Goal: Task Accomplishment & Management: Manage account settings

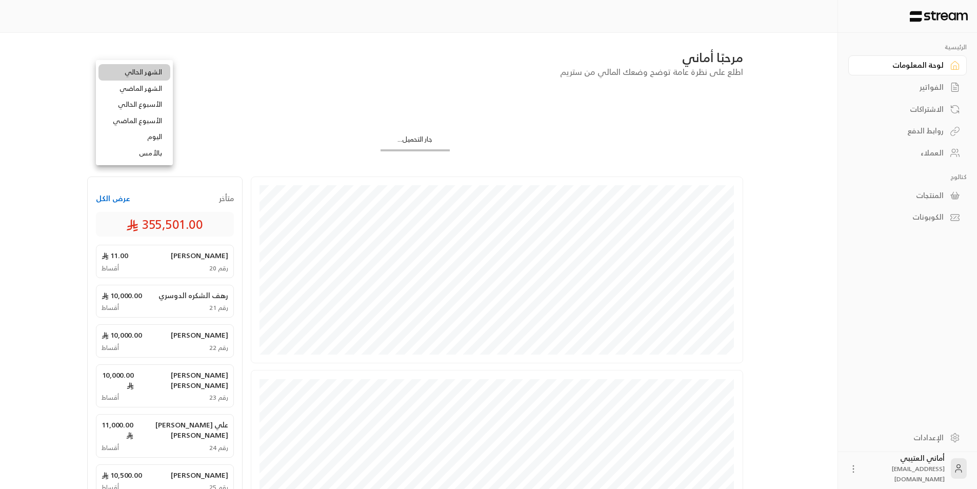
scroll to position [51, 0]
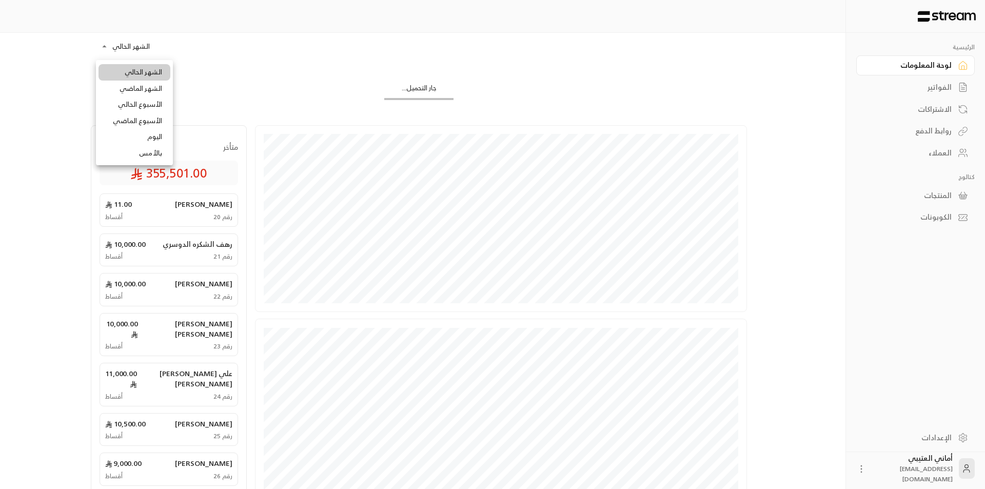
click at [106, 45] on div at bounding box center [492, 244] width 985 height 489
click at [122, 145] on button "عرض الكل" at bounding box center [117, 147] width 34 height 10
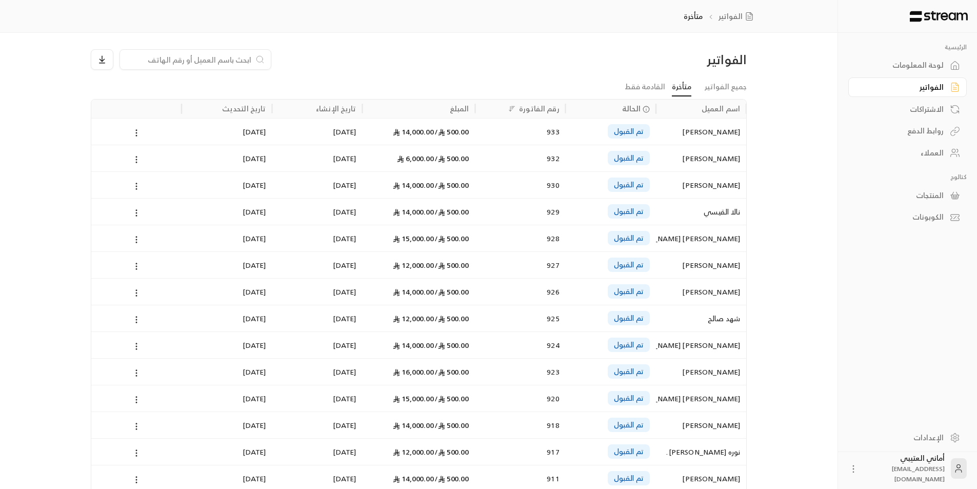
click at [216, 59] on input at bounding box center [188, 59] width 125 height 11
paste input "مها مضحي حجر السليمي"
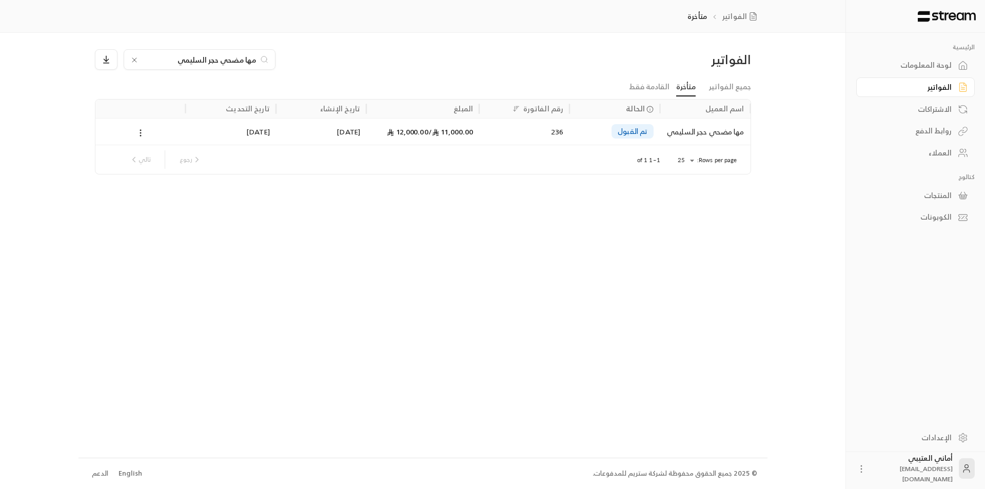
type input "مها مضحي حجر السليمي"
click at [680, 130] on div "مها مضحي حجر السليمي" at bounding box center [705, 131] width 78 height 26
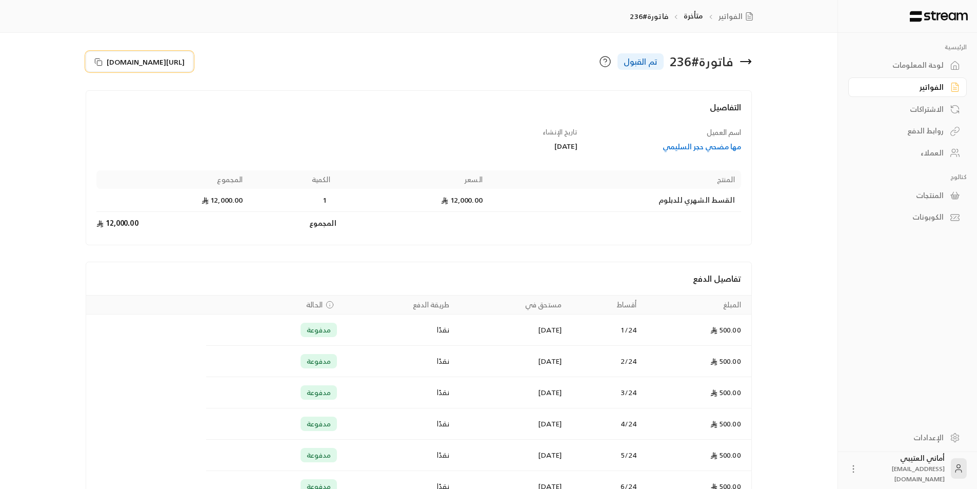
click at [97, 63] on icon at bounding box center [98, 62] width 8 height 8
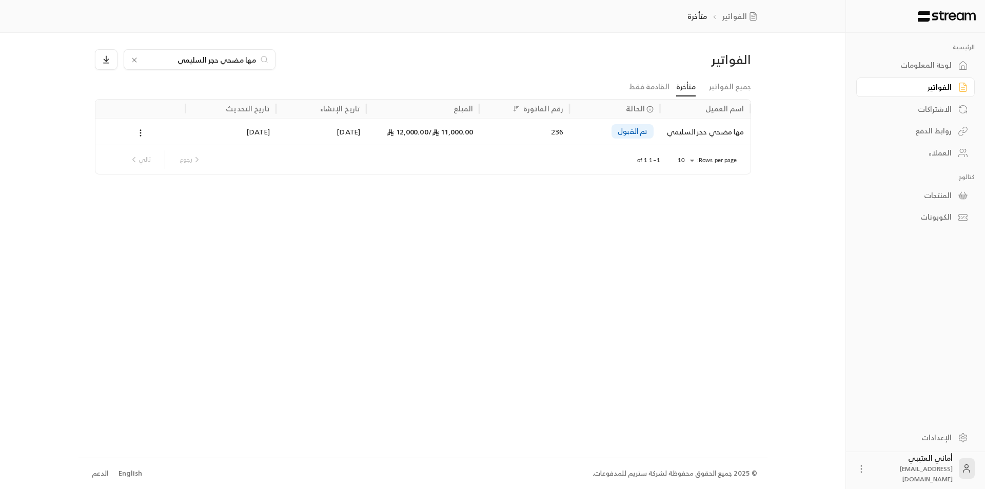
click at [133, 58] on icon at bounding box center [134, 60] width 8 height 8
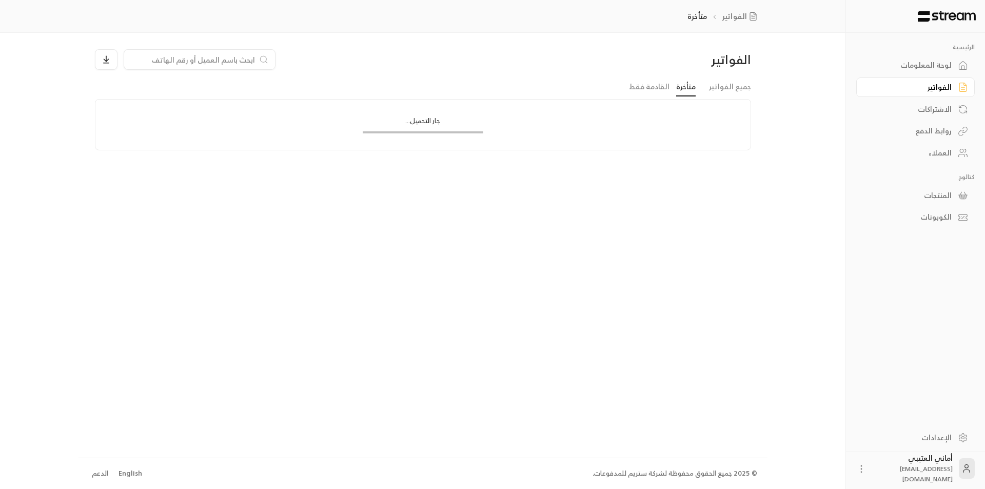
click at [151, 64] on input at bounding box center [192, 59] width 125 height 11
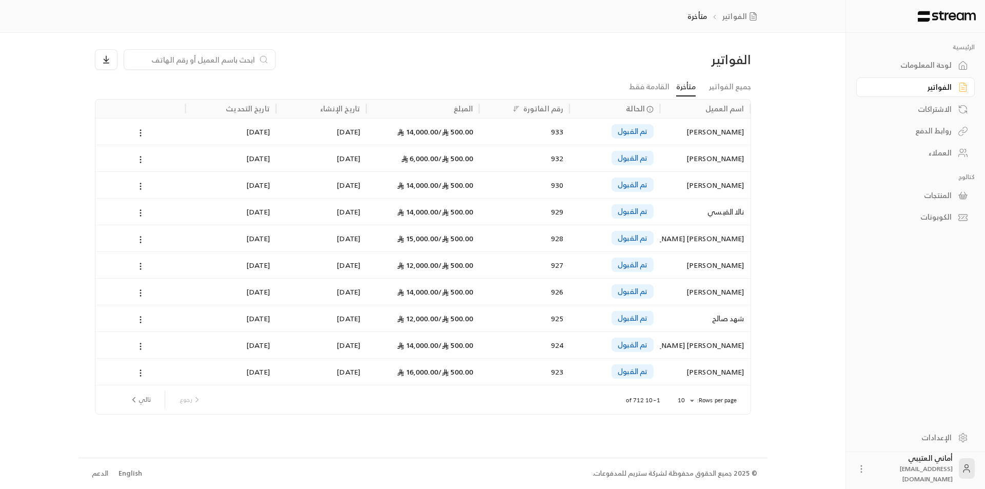
paste input "[URL][DOMAIN_NAME]"
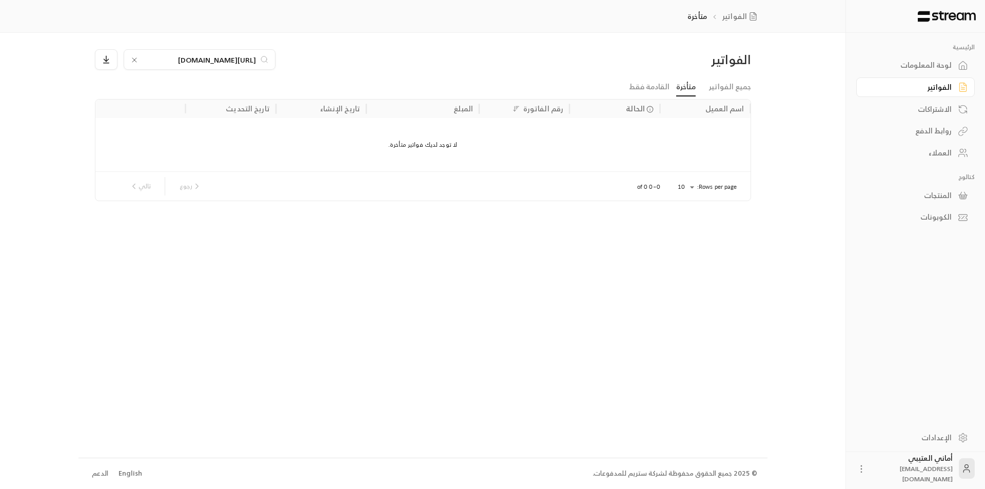
type input "[URL][DOMAIN_NAME]"
click at [132, 58] on icon at bounding box center [134, 60] width 8 height 8
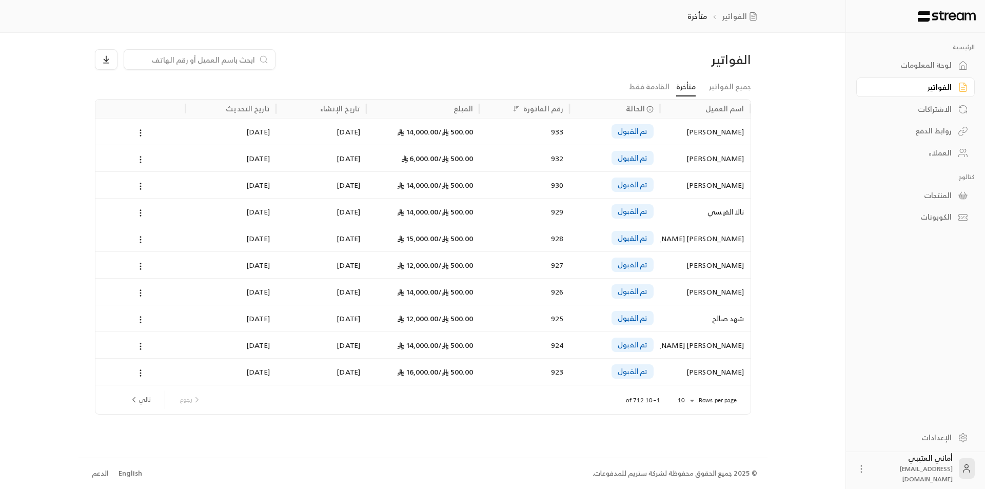
click at [150, 57] on input at bounding box center [192, 59] width 125 height 11
paste input "966507318783"
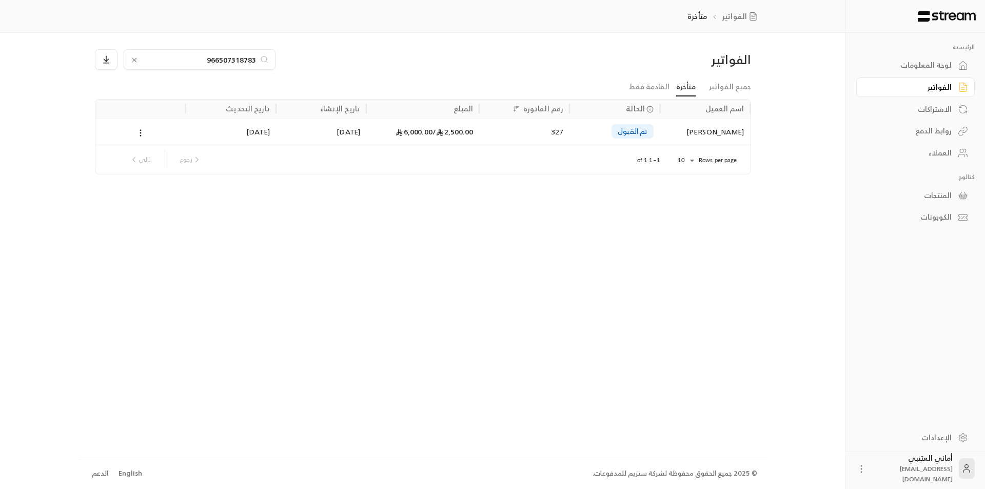
type input "966507318783"
click at [691, 140] on div "[PERSON_NAME]" at bounding box center [705, 131] width 78 height 26
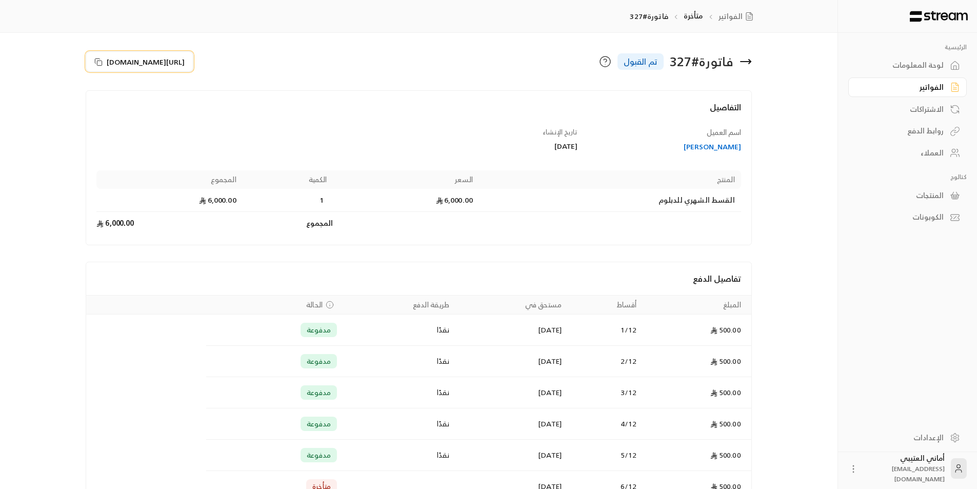
click at [100, 65] on icon at bounding box center [98, 62] width 8 height 8
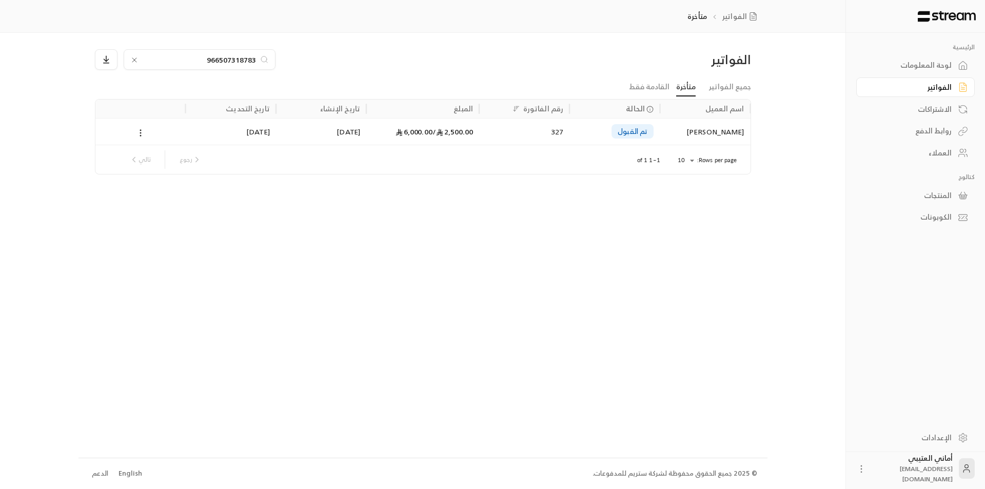
click at [133, 63] on icon at bounding box center [134, 60] width 8 height 8
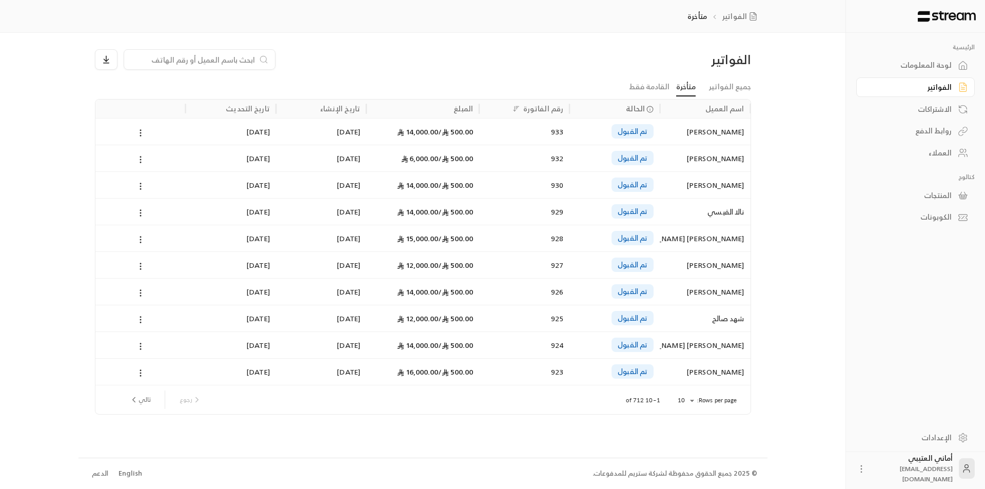
paste input "[PERSON_NAME]"
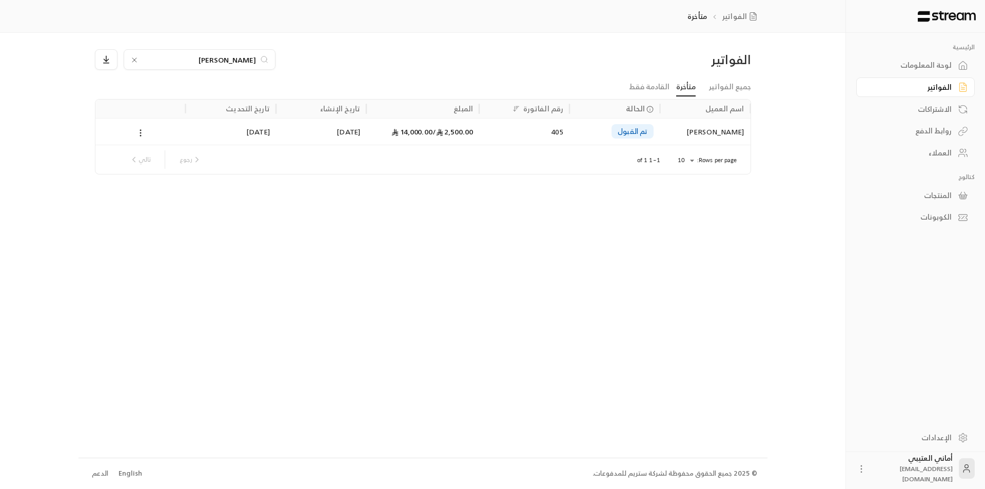
type input "[PERSON_NAME]"
click at [683, 141] on div "[PERSON_NAME]" at bounding box center [705, 131] width 78 height 26
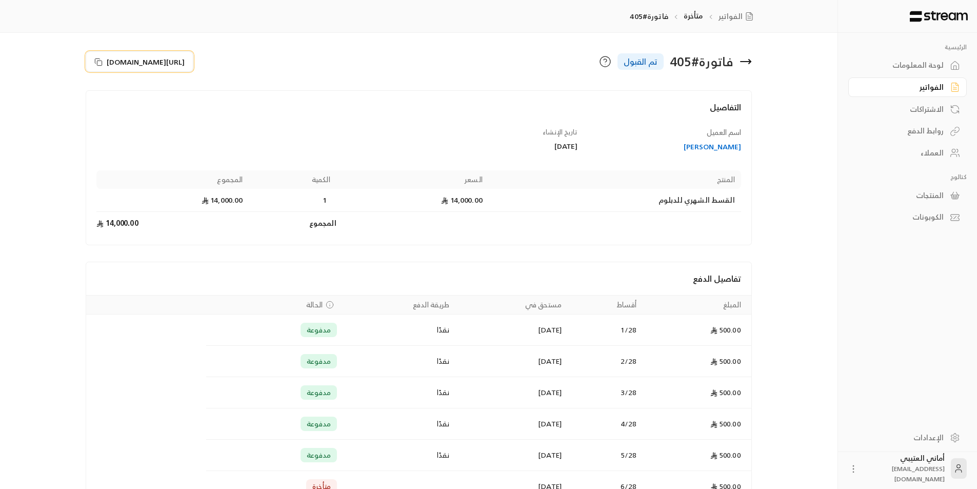
click at [97, 65] on rect at bounding box center [99, 63] width 5 height 5
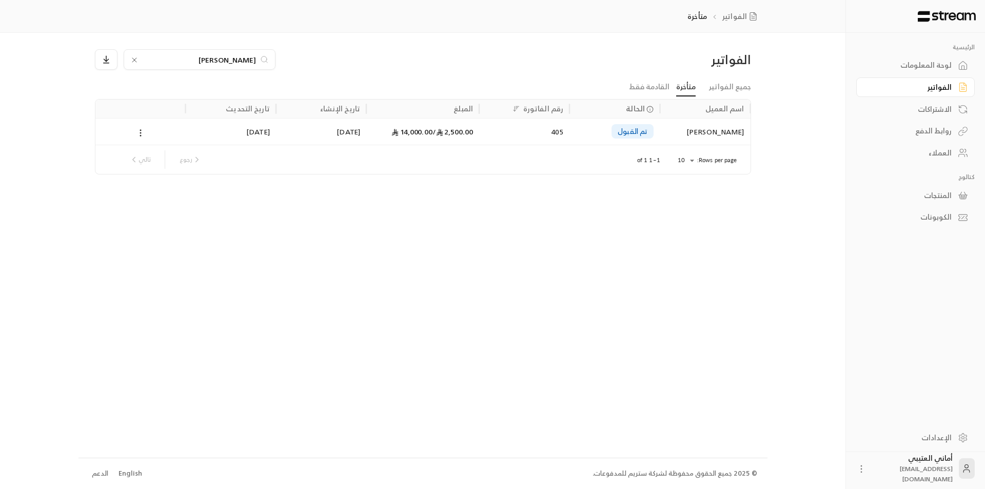
click at [131, 61] on icon at bounding box center [134, 60] width 8 height 8
click at [158, 62] on input at bounding box center [192, 59] width 125 height 11
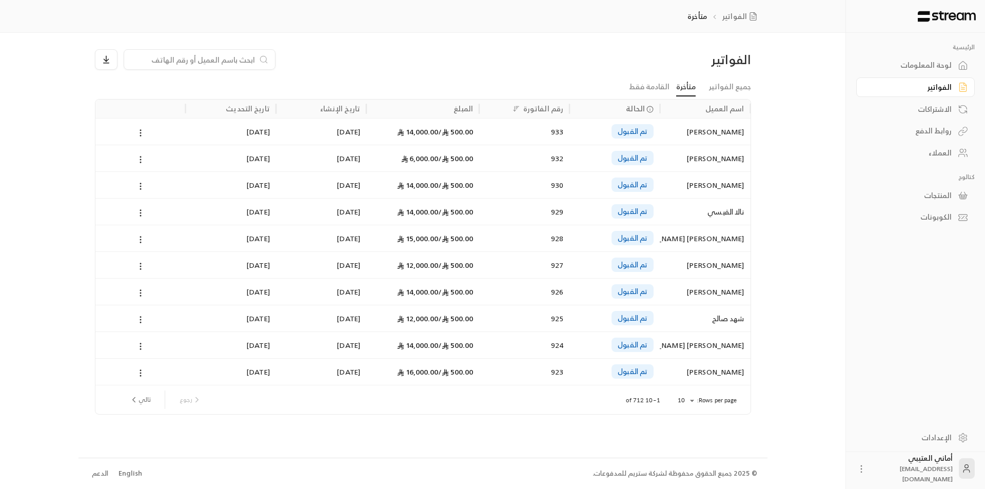
paste input "[PERSON_NAME]"
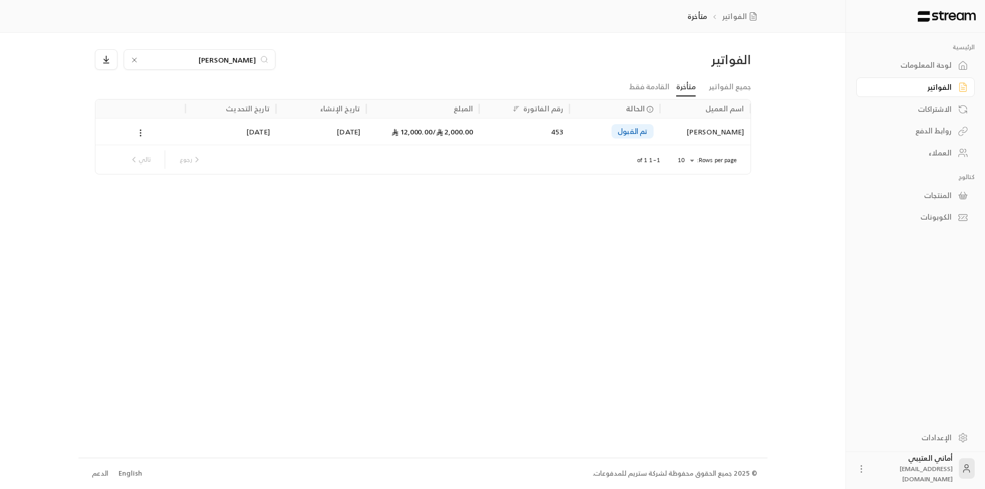
type input "[PERSON_NAME]"
click at [673, 147] on div "Rows per page: 10 ** 1–1 of 1 رجوع تالي" at bounding box center [423, 159] width 630 height 29
click at [678, 135] on div "[PERSON_NAME]" at bounding box center [705, 131] width 78 height 26
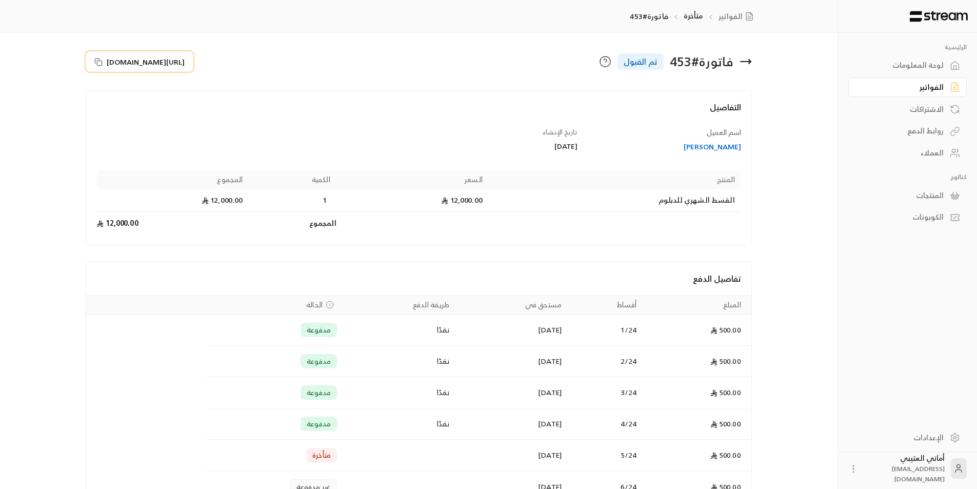
click at [100, 65] on icon at bounding box center [98, 62] width 8 height 8
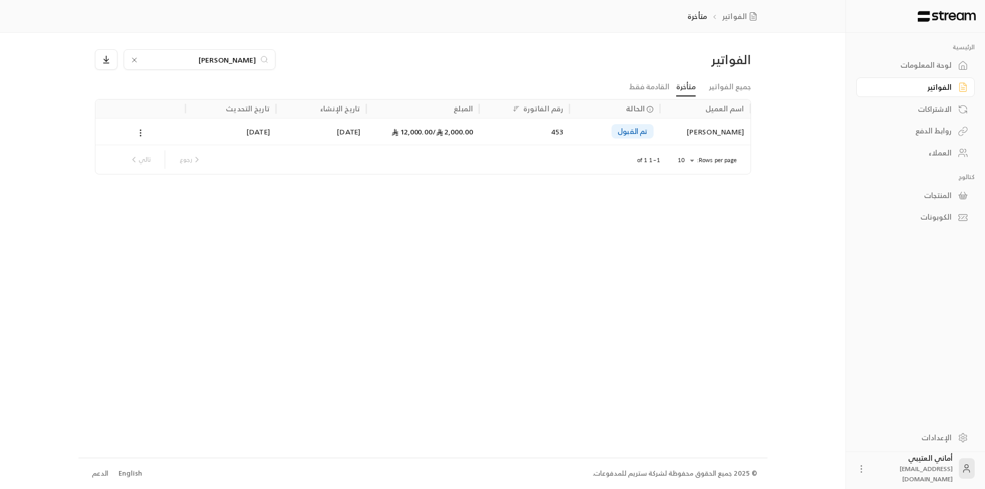
click at [130, 56] on icon at bounding box center [134, 60] width 8 height 8
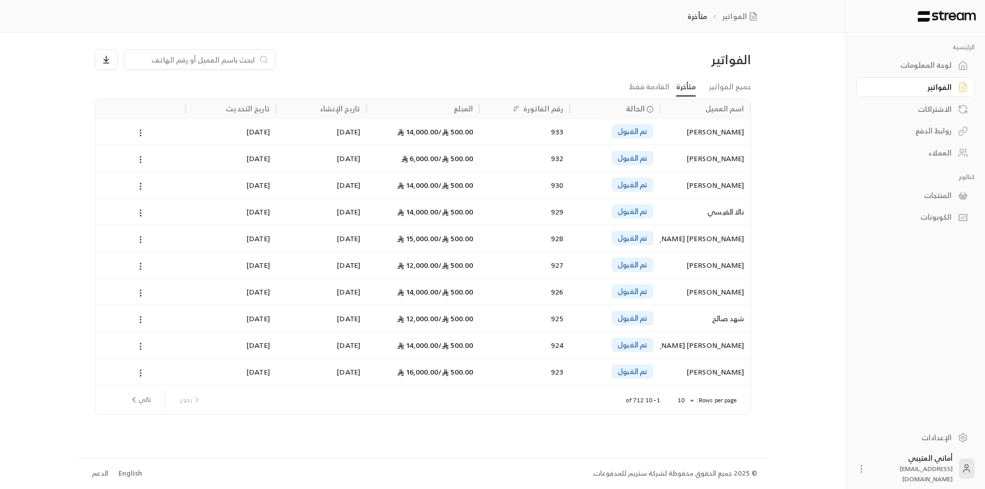
paste input "[PERSON_NAME] [PERSON_NAME]"
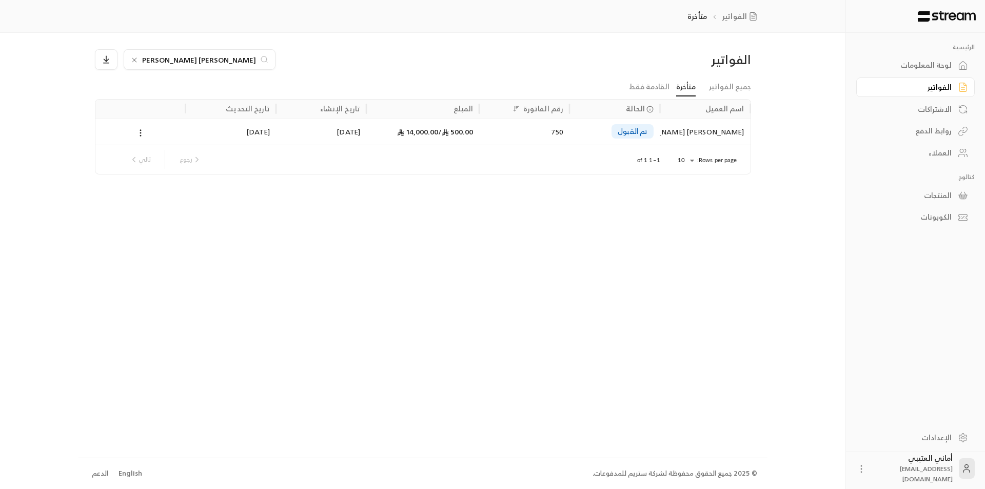
type input "[PERSON_NAME] [PERSON_NAME]"
click at [678, 137] on div "[PERSON_NAME] [PERSON_NAME]" at bounding box center [705, 131] width 78 height 26
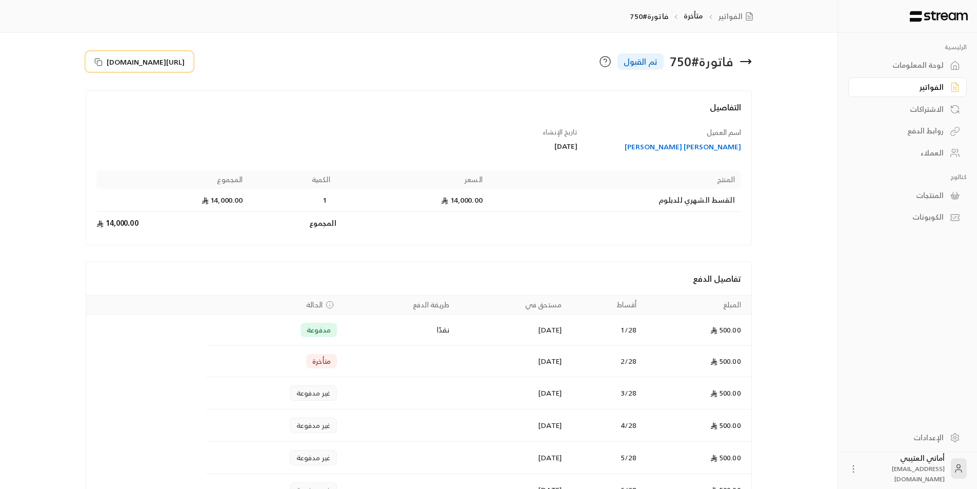
click at [101, 64] on icon at bounding box center [98, 62] width 8 height 8
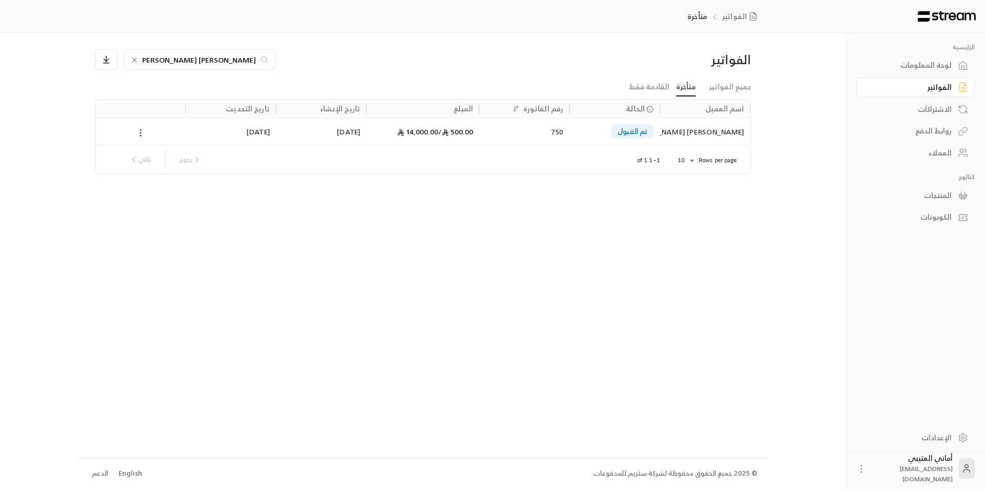
click at [131, 59] on icon at bounding box center [134, 60] width 8 height 8
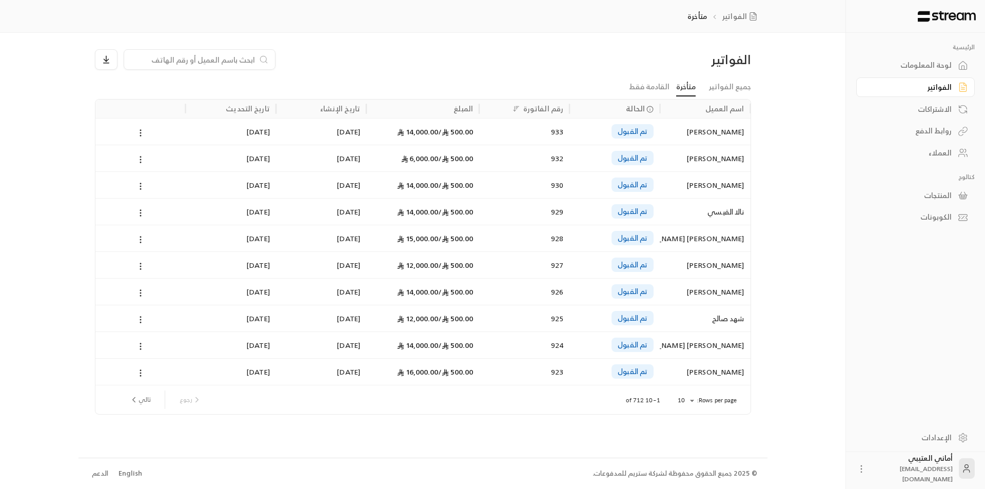
click at [172, 60] on input at bounding box center [192, 59] width 125 height 11
paste input "[URL][DOMAIN_NAME]"
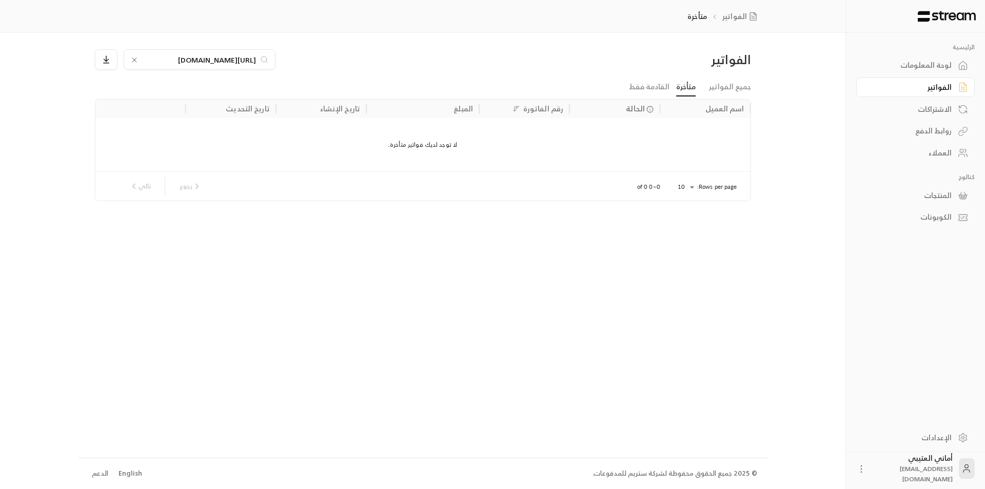
type input "[URL][DOMAIN_NAME]"
click at [138, 54] on div at bounding box center [134, 59] width 8 height 10
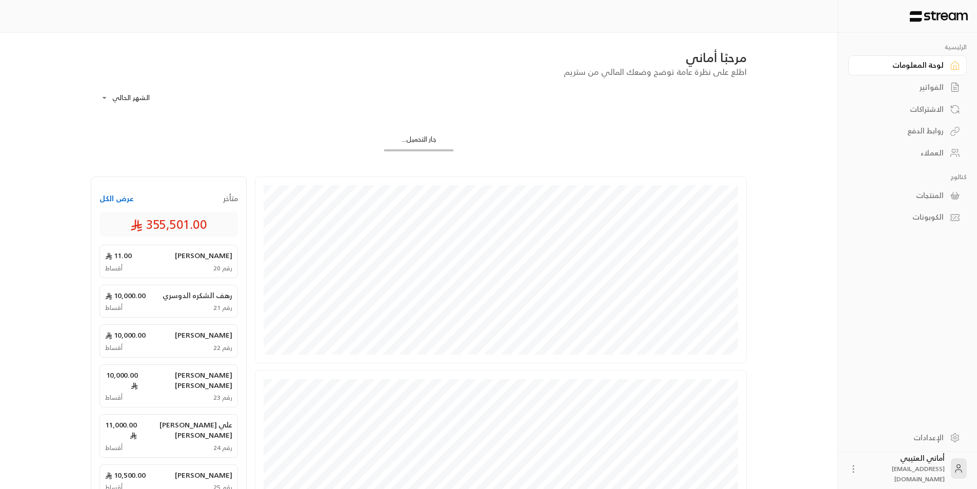
click at [119, 193] on button "عرض الكل" at bounding box center [117, 198] width 34 height 10
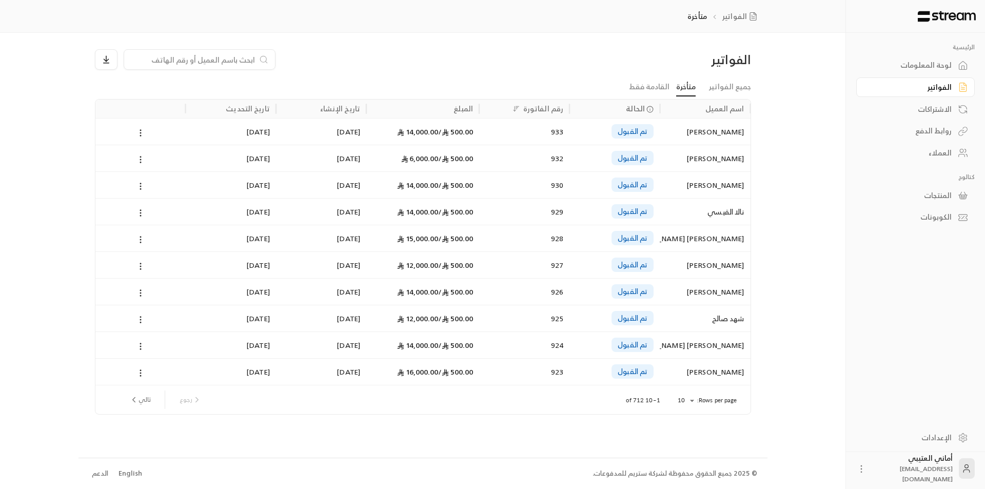
click at [172, 60] on input at bounding box center [192, 59] width 125 height 11
paste input "966559697495"
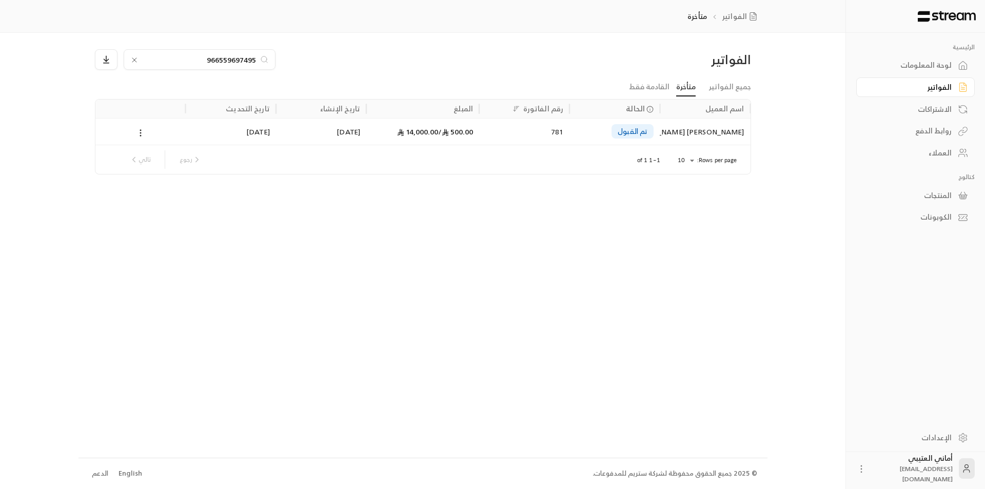
type input "966559697495"
click at [686, 148] on div "Rows per page: 10 ** 1–1 of 1 رجوع تالي" at bounding box center [423, 159] width 630 height 29
click at [696, 140] on div "[PERSON_NAME] [PERSON_NAME]" at bounding box center [705, 131] width 78 height 26
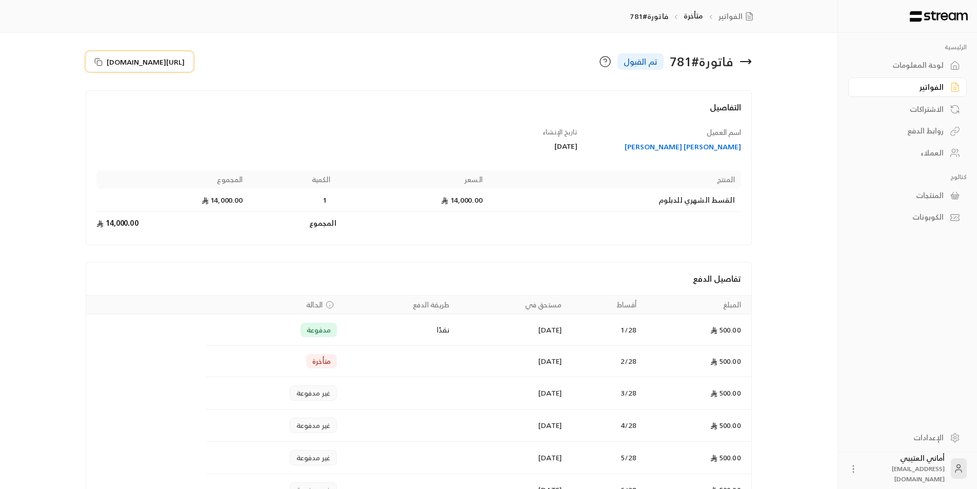
click at [97, 63] on rect at bounding box center [99, 63] width 5 height 5
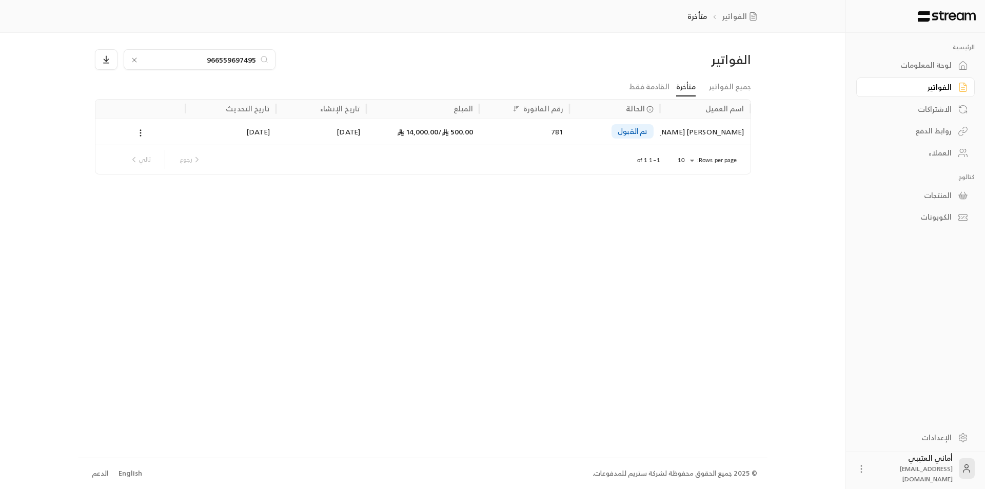
click at [134, 61] on icon at bounding box center [134, 60] width 4 height 4
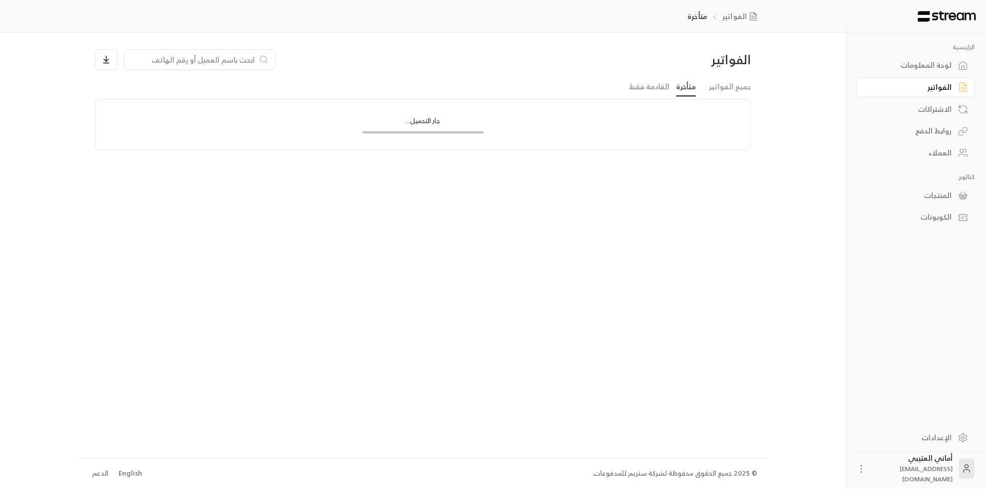
click at [152, 58] on input at bounding box center [192, 59] width 125 height 11
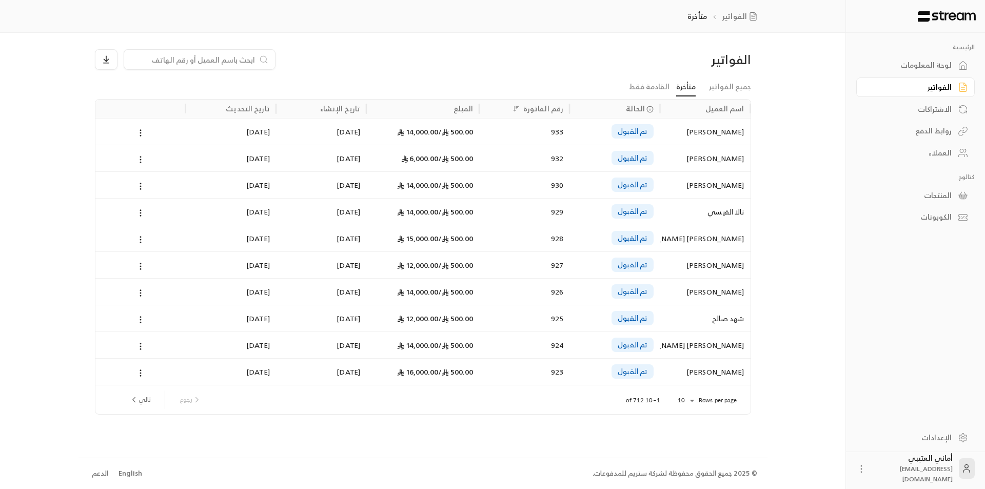
paste input "966501760585"
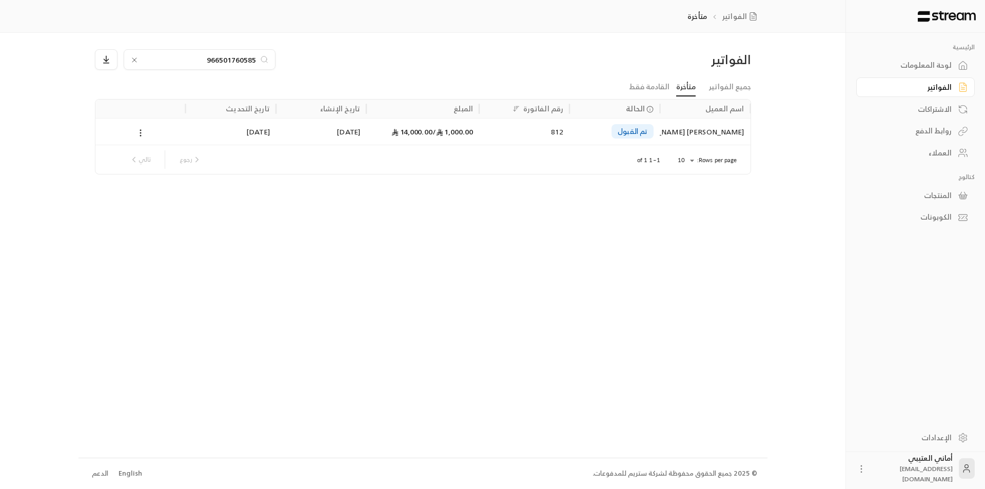
type input "966501760585"
click at [715, 143] on div "[PERSON_NAME] [PERSON_NAME]" at bounding box center [705, 131] width 78 height 26
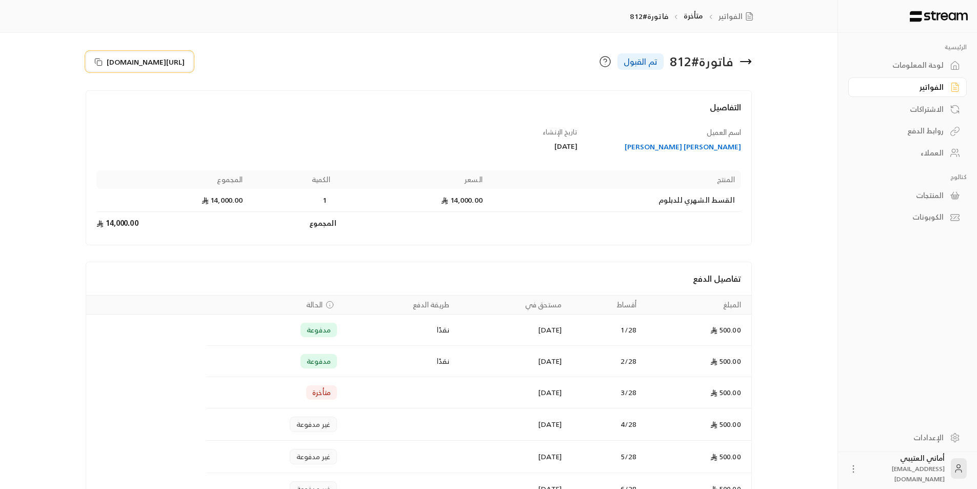
click at [101, 60] on icon at bounding box center [98, 62] width 8 height 8
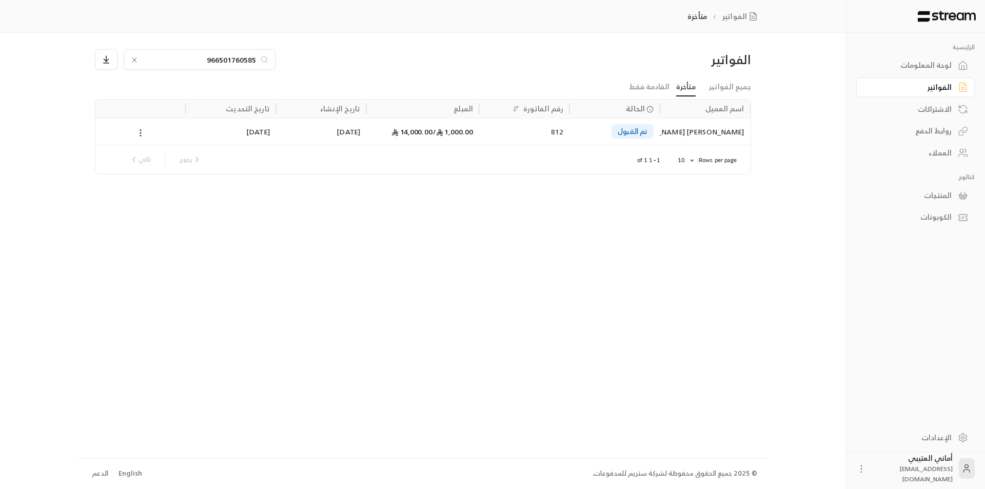
click at [132, 60] on icon at bounding box center [134, 60] width 8 height 8
click at [153, 64] on input at bounding box center [192, 59] width 125 height 11
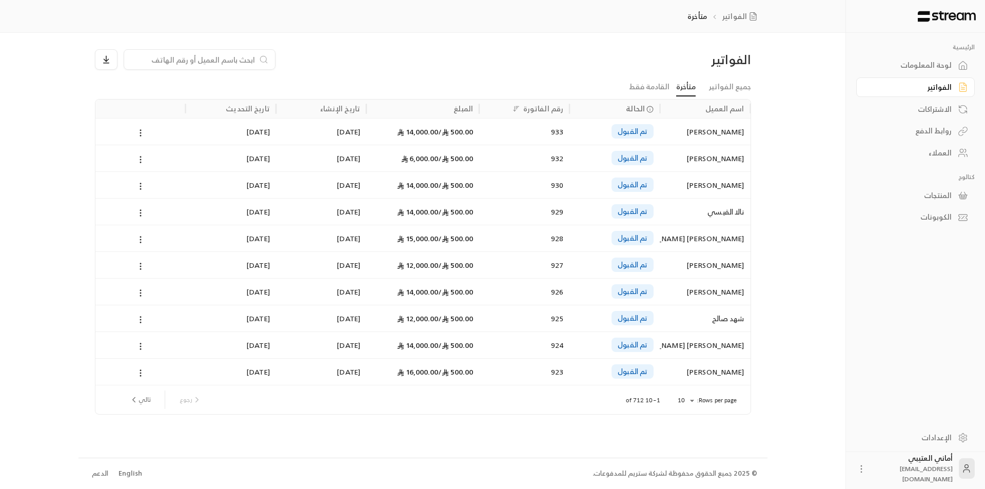
paste input "[PERSON_NAME] [PERSON_NAME]"
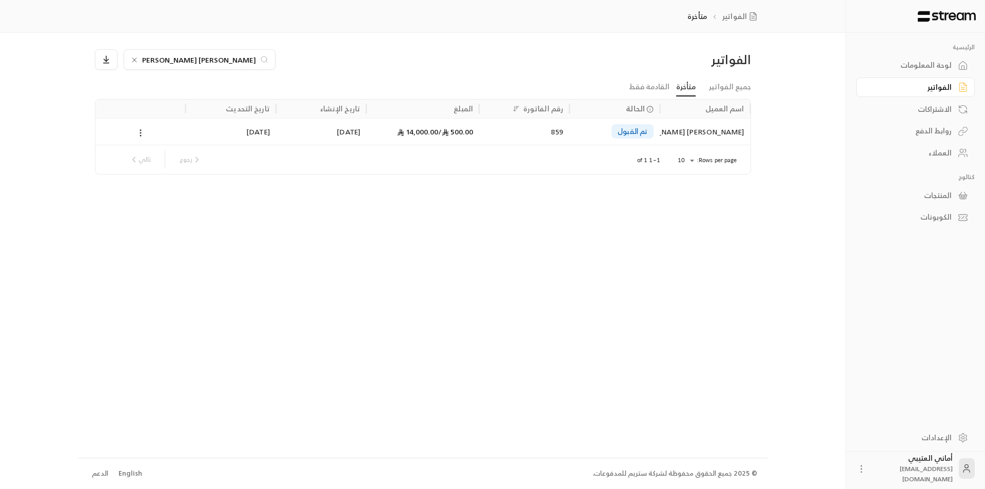
type input "[PERSON_NAME] [PERSON_NAME]"
click at [670, 149] on div "Rows per page: 10 ** 1–1 of 1 رجوع تالي" at bounding box center [423, 159] width 630 height 29
click at [661, 147] on div "Rows per page: 10 ** 1–1 of 1 رجوع تالي" at bounding box center [423, 159] width 630 height 29
click at [698, 144] on div "[PERSON_NAME] [PERSON_NAME]" at bounding box center [705, 131] width 78 height 26
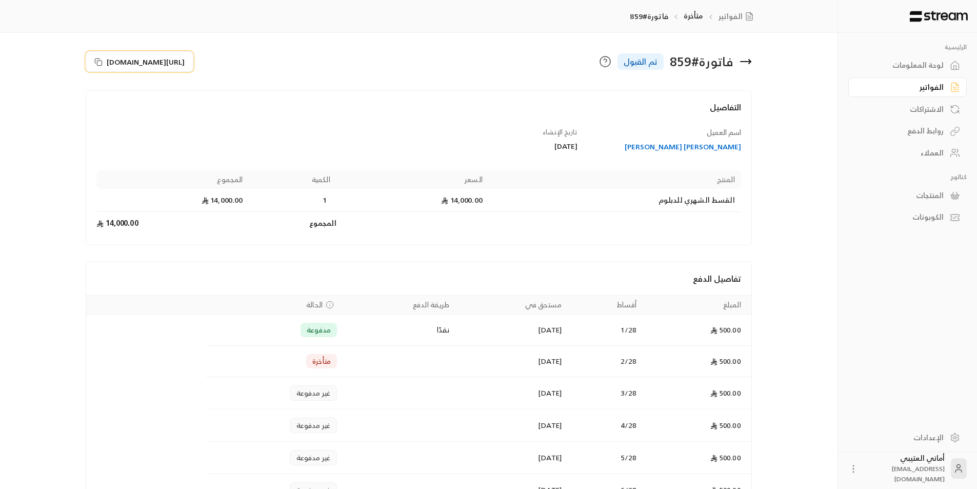
click at [95, 64] on icon at bounding box center [98, 62] width 8 height 8
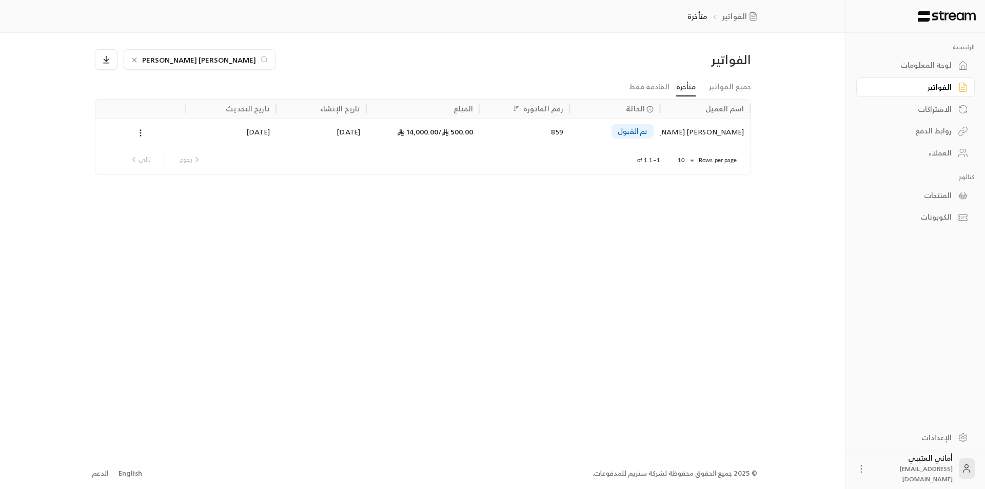
click at [134, 59] on icon at bounding box center [134, 60] width 8 height 8
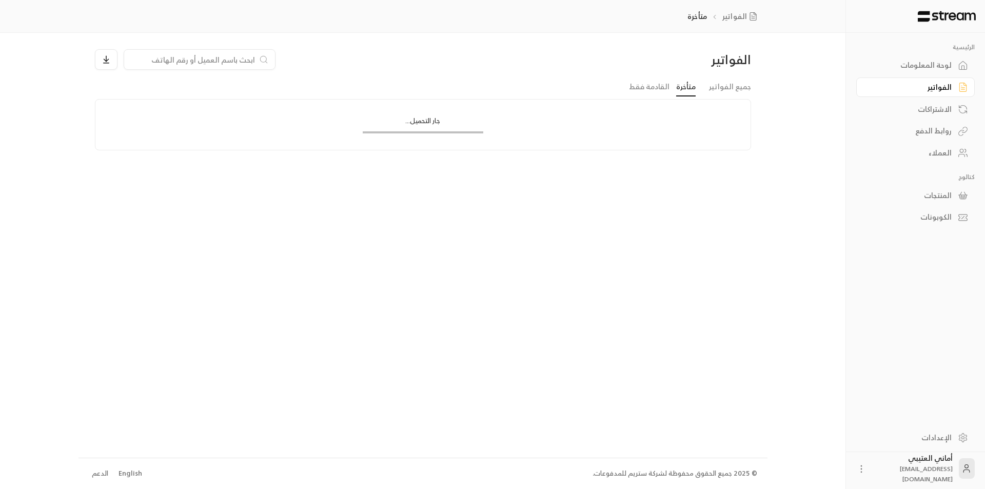
click at [162, 60] on input at bounding box center [192, 59] width 125 height 11
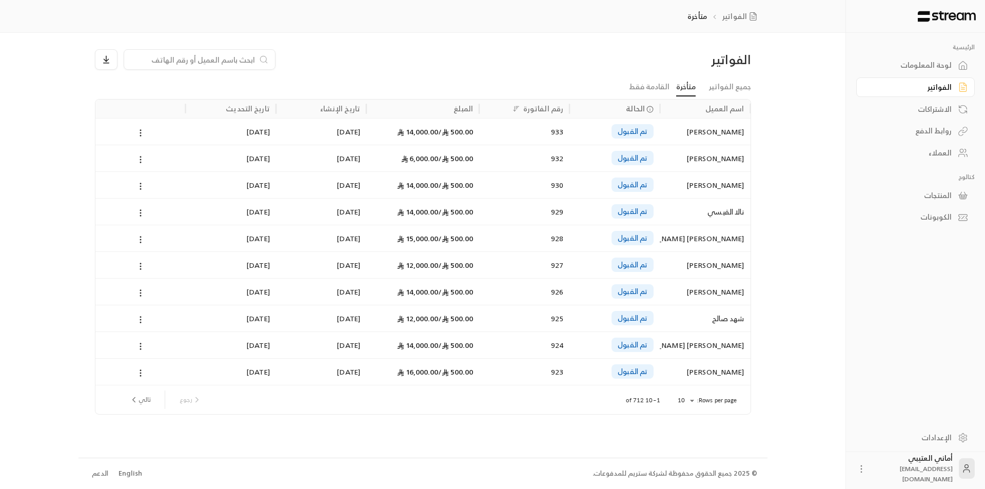
paste input "[PERSON_NAME]"
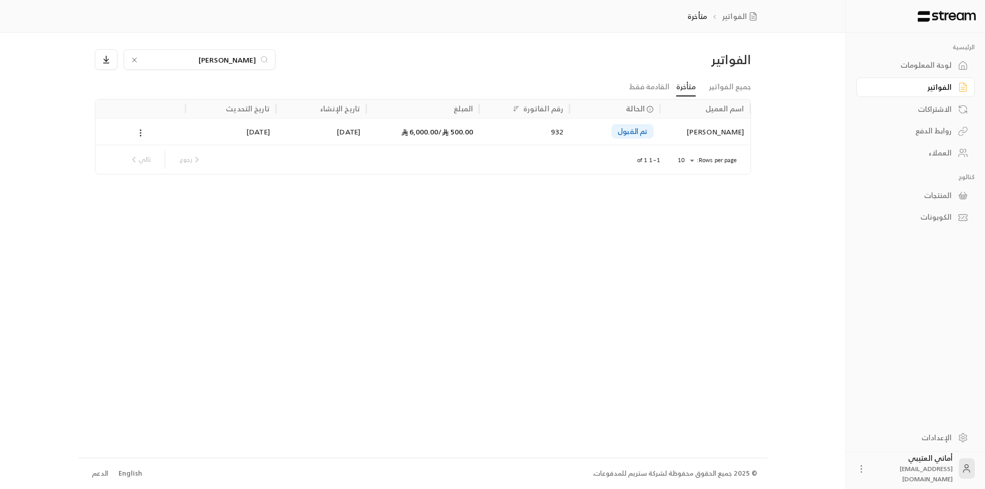
type input "[PERSON_NAME]"
click at [641, 140] on div "تم القبول" at bounding box center [615, 131] width 78 height 26
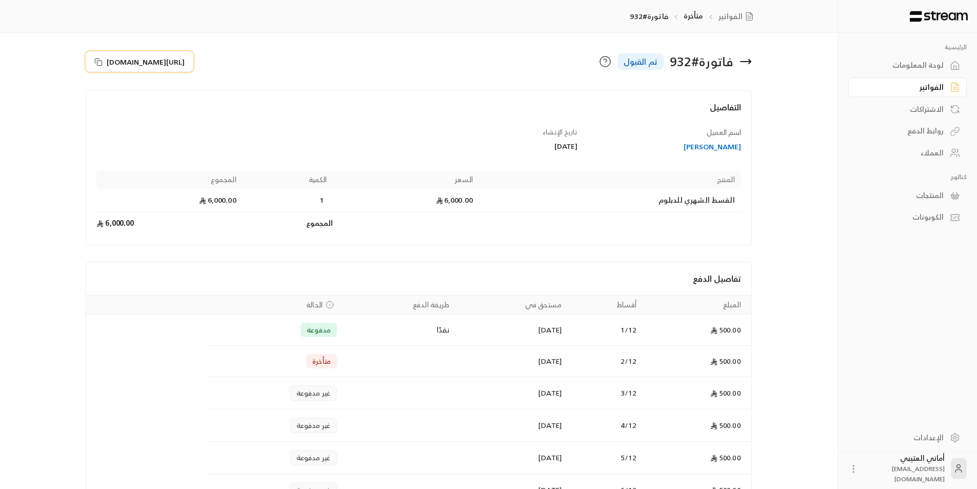
click at [98, 63] on icon at bounding box center [98, 62] width 8 height 8
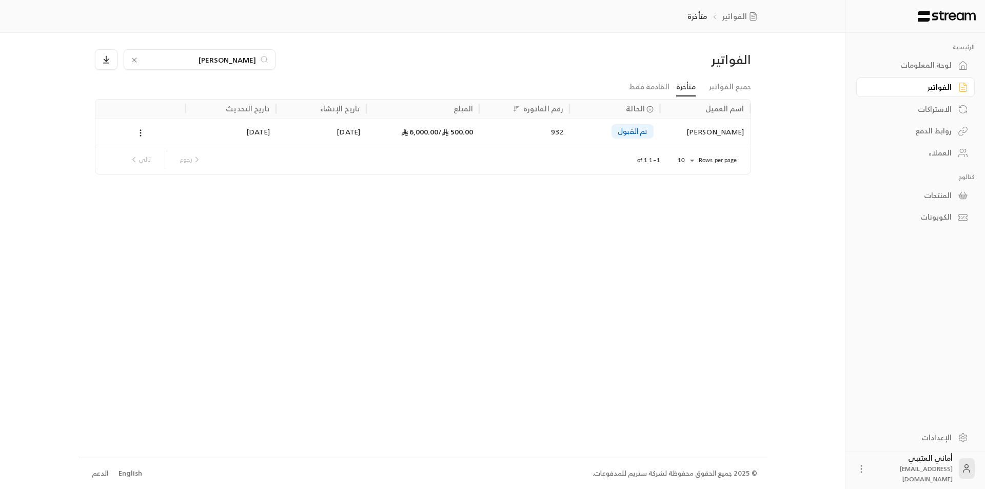
click at [133, 58] on icon at bounding box center [134, 60] width 8 height 8
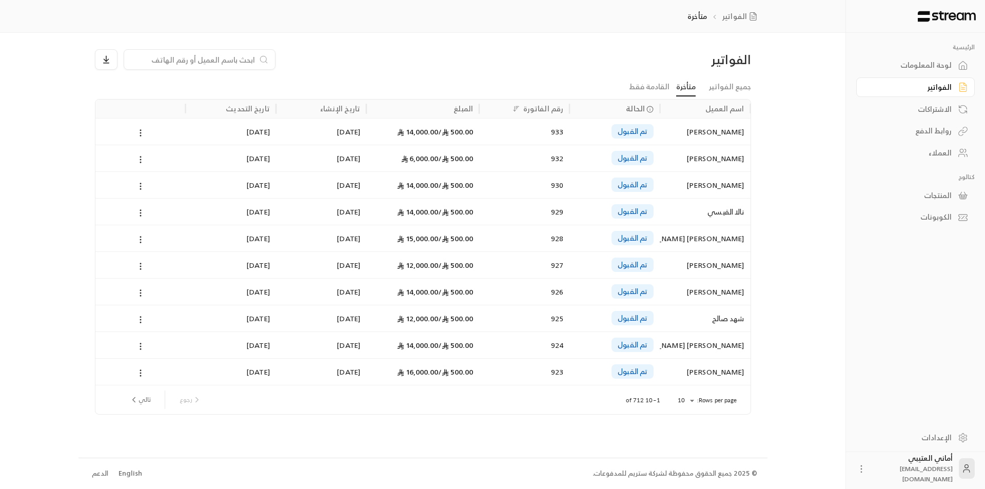
paste input "[PERSON_NAME]"
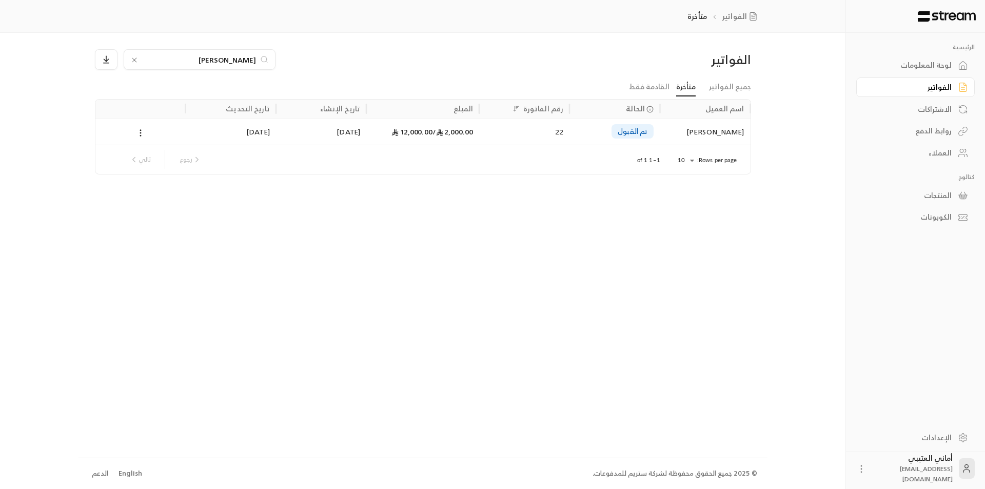
type input "[PERSON_NAME]"
click at [644, 133] on span "تم القبول" at bounding box center [633, 131] width 30 height 10
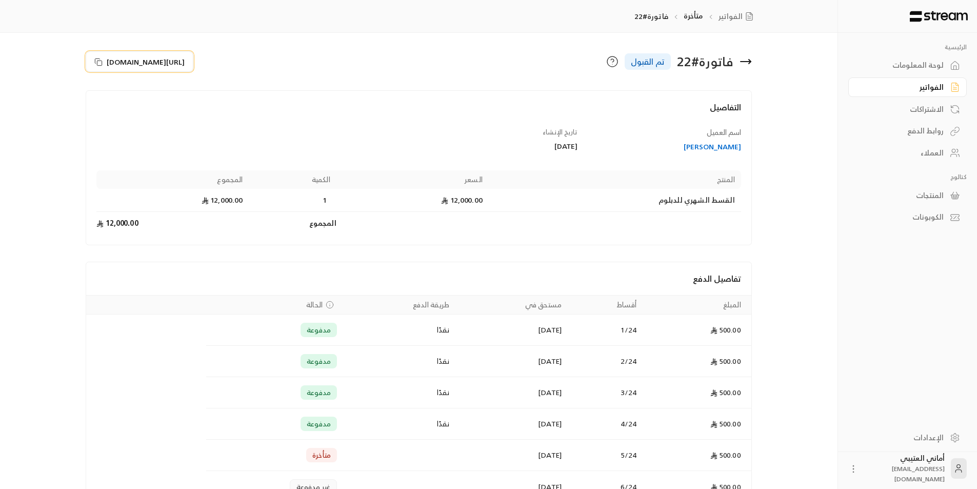
click at [97, 64] on icon at bounding box center [98, 62] width 8 height 8
click at [97, 62] on icon at bounding box center [98, 62] width 8 height 8
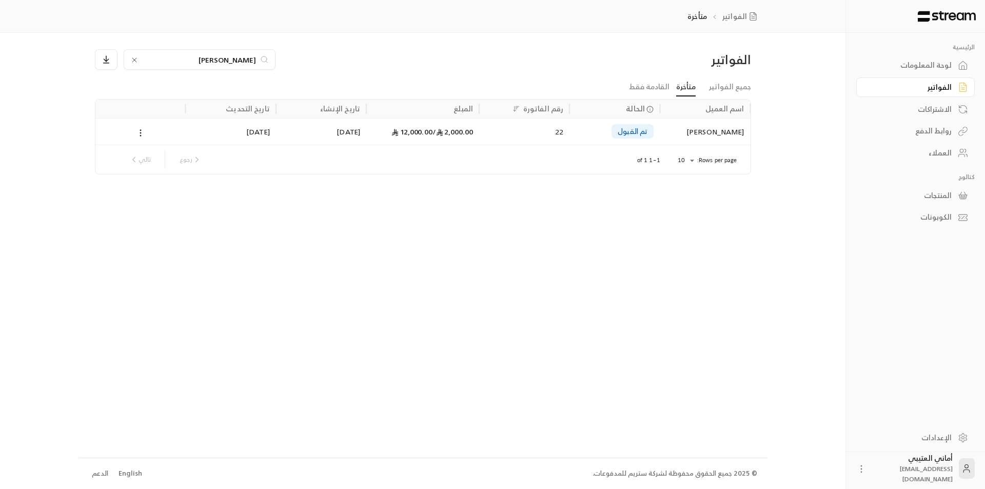
click at [131, 60] on icon at bounding box center [134, 60] width 8 height 8
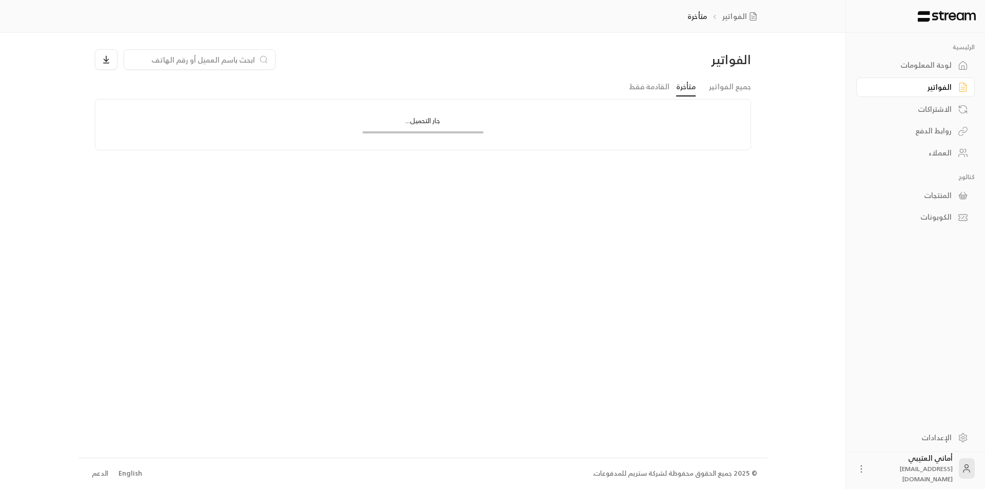
click at [143, 60] on input at bounding box center [192, 59] width 125 height 11
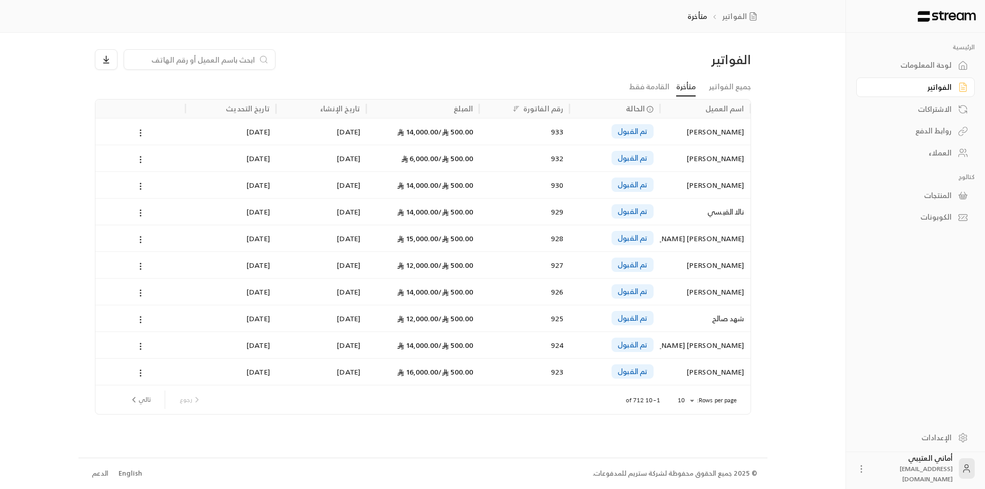
paste input "966538394825"
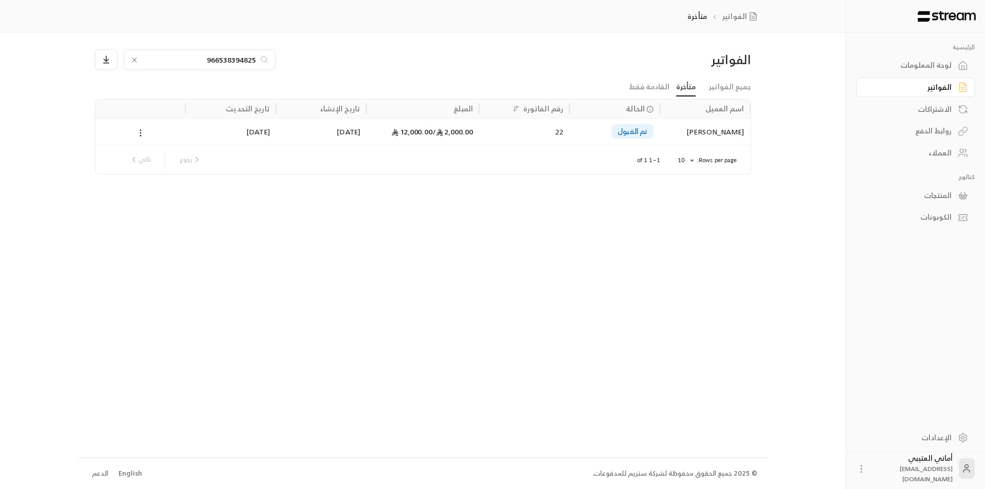
type input "966538394825"
click at [132, 56] on icon at bounding box center [134, 60] width 8 height 8
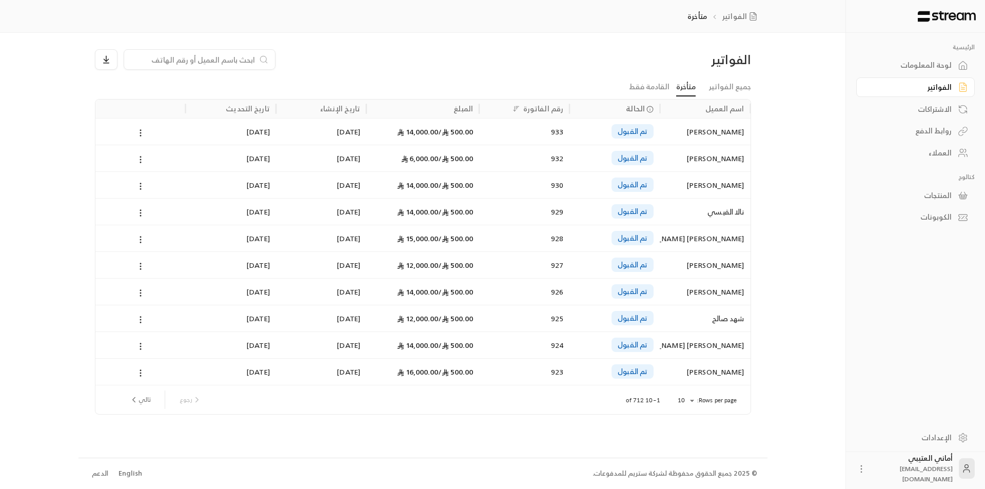
paste input "966594171207"
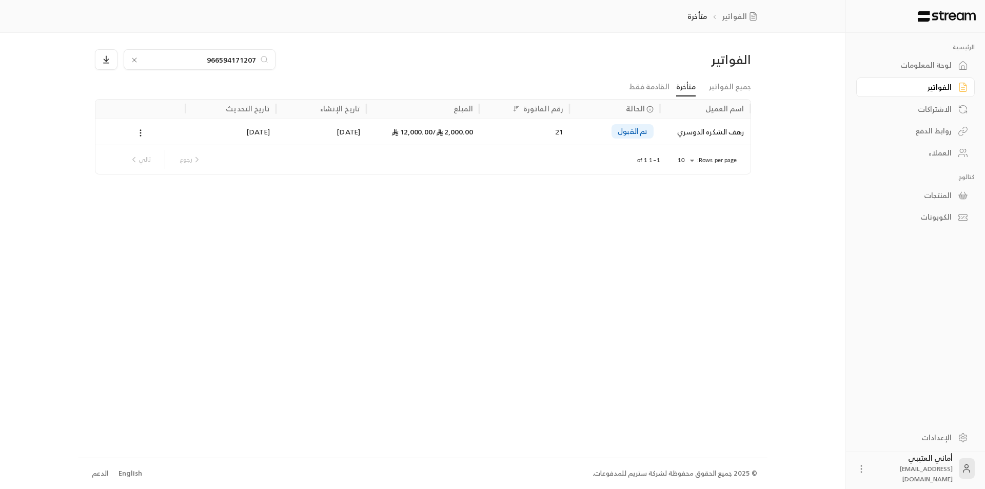
type input "966594171207"
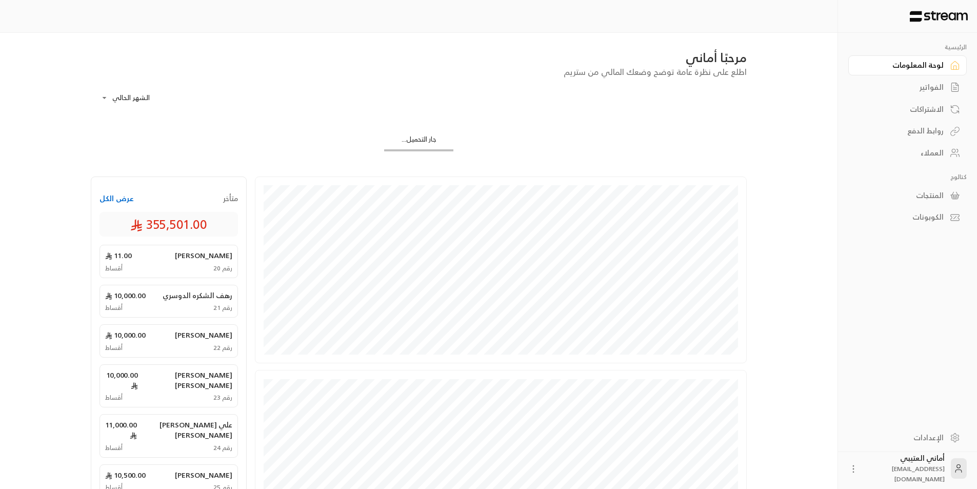
click at [104, 195] on button "عرض الكل" at bounding box center [117, 198] width 34 height 10
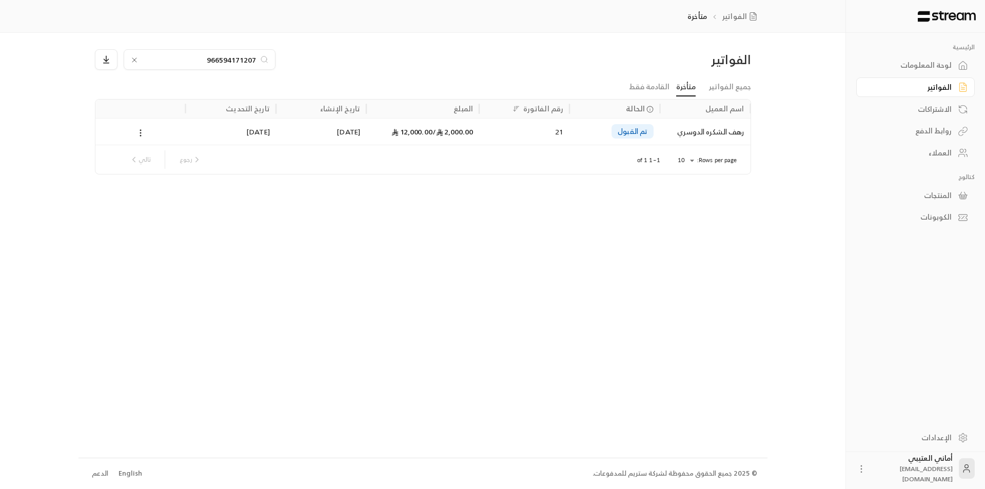
click at [136, 62] on icon at bounding box center [134, 60] width 4 height 4
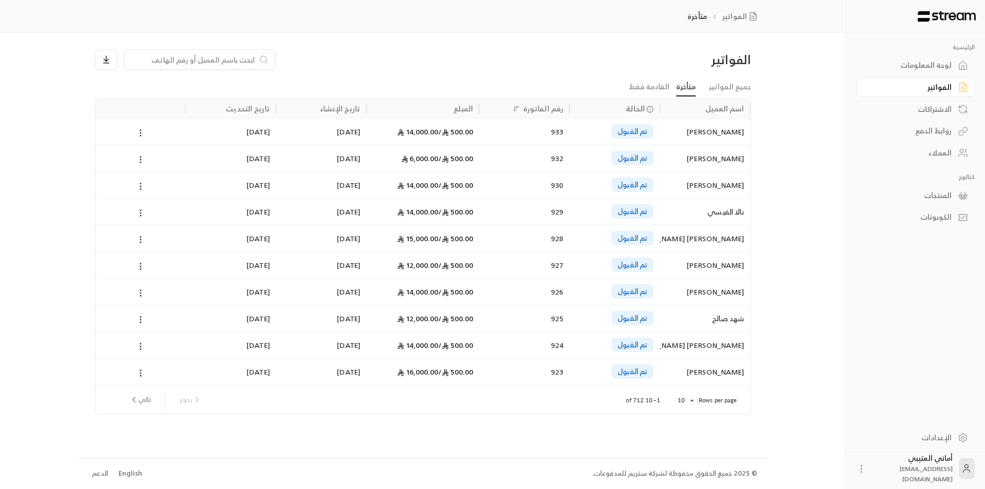
paste input "966538394825"
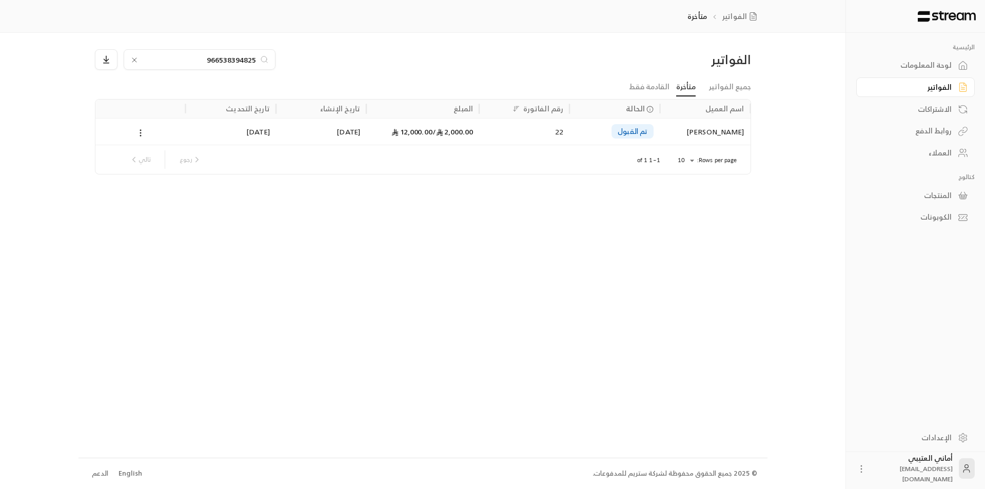
type input "966538394825"
click at [136, 63] on icon at bounding box center [134, 60] width 8 height 8
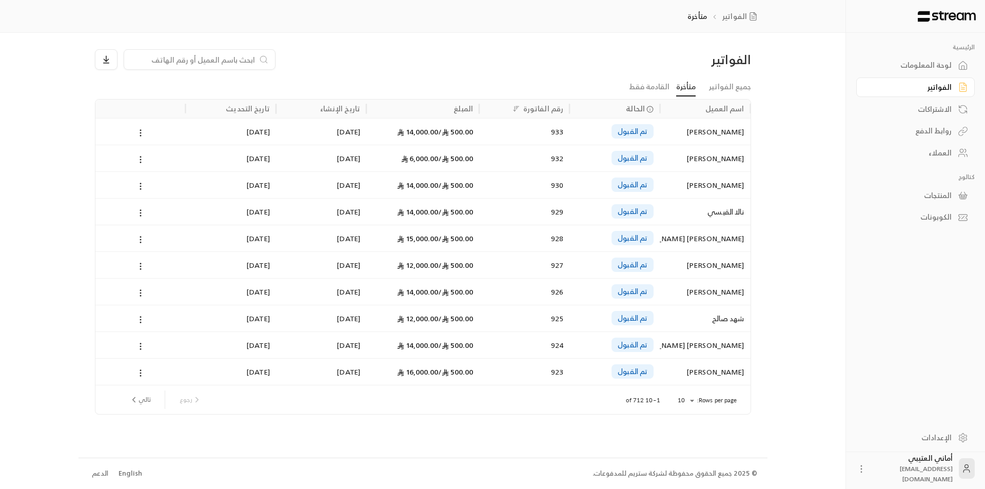
click at [153, 58] on input at bounding box center [192, 59] width 125 height 11
paste input "[PERSON_NAME] [PERSON_NAME]"
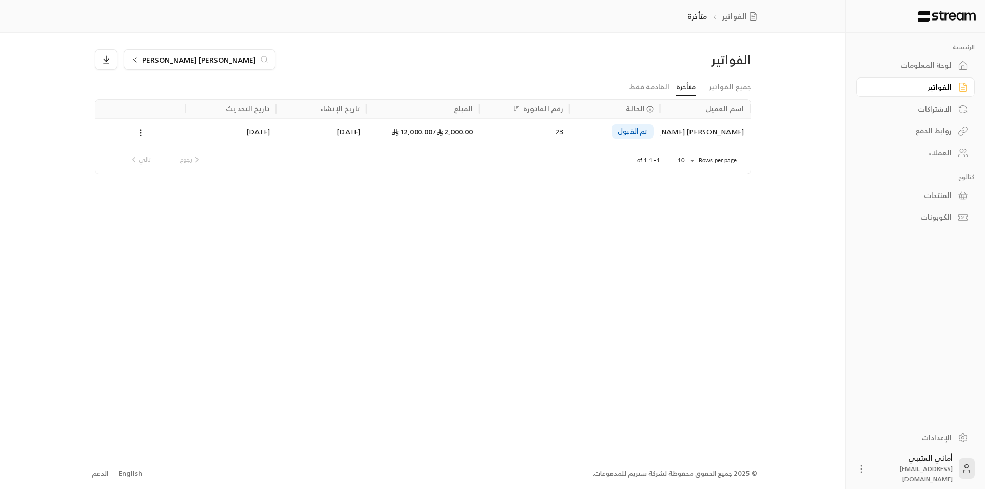
type input "[PERSON_NAME] [PERSON_NAME]"
click at [688, 154] on body "الرئيسية لوحة المعلومات الفواتير الاشتراكات روابط الدفع العملاء كتالوج المنتجات…" at bounding box center [492, 244] width 985 height 489
click at [708, 131] on div at bounding box center [492, 244] width 985 height 489
click at [722, 128] on div "[PERSON_NAME] [PERSON_NAME]" at bounding box center [705, 131] width 78 height 26
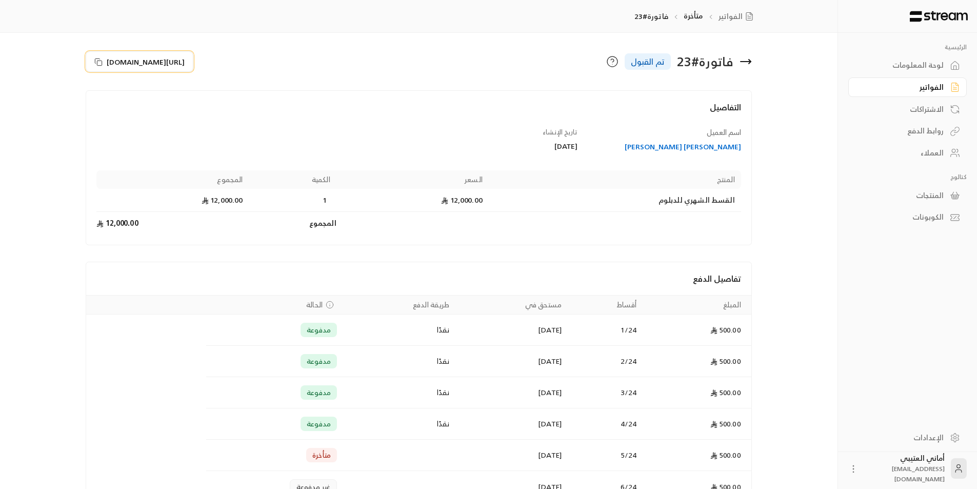
click at [102, 62] on rect at bounding box center [99, 63] width 5 height 5
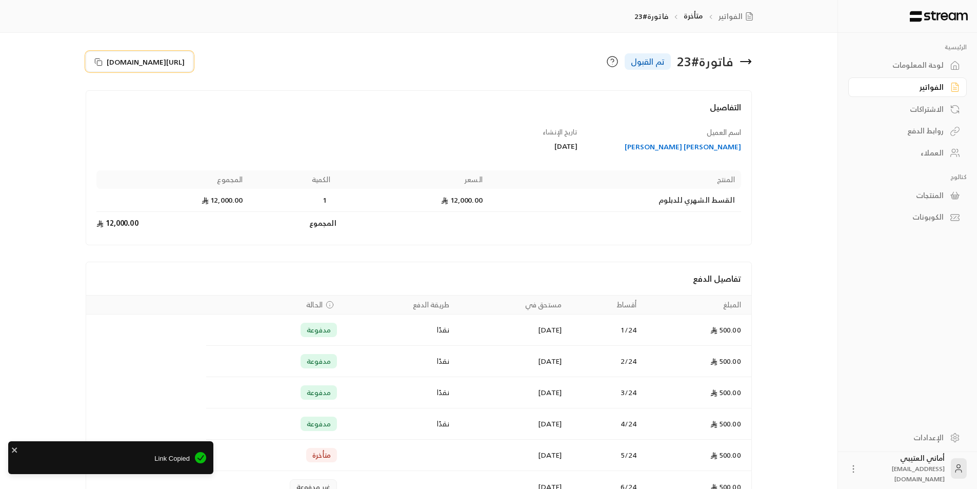
click at [95, 62] on icon at bounding box center [97, 60] width 5 height 5
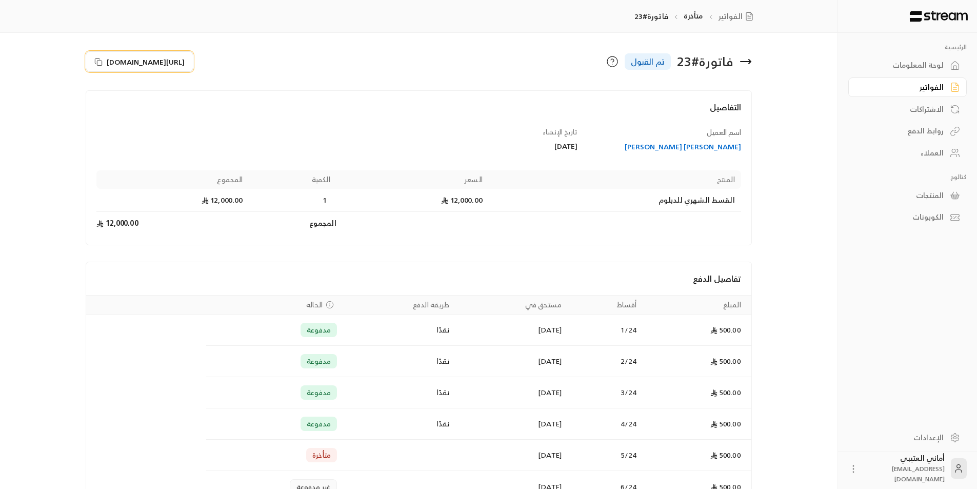
click at [96, 62] on icon at bounding box center [98, 62] width 8 height 8
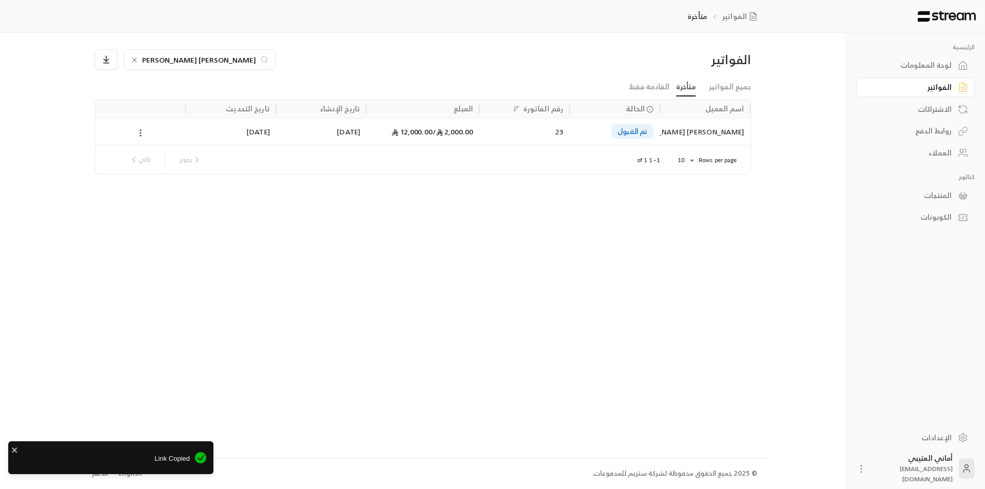
click at [129, 60] on div "[PERSON_NAME] [PERSON_NAME]" at bounding box center [200, 59] width 152 height 21
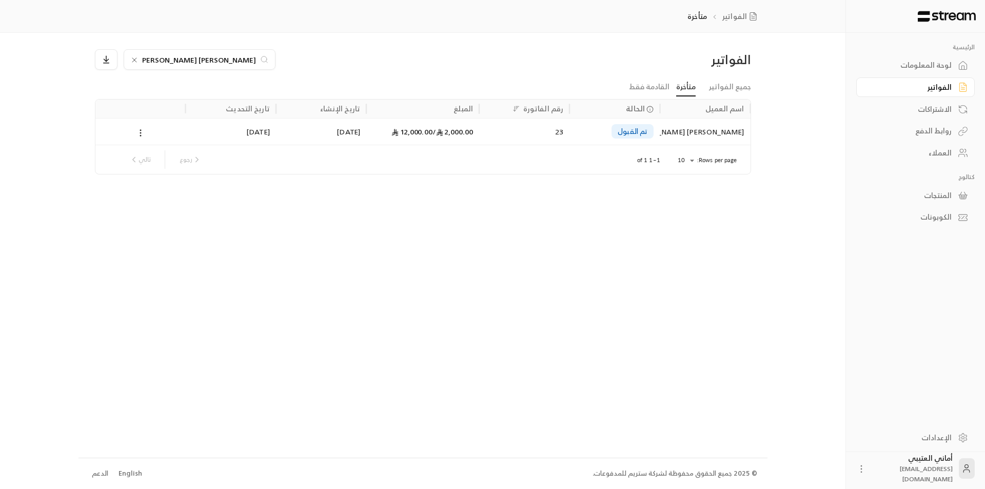
click at [135, 60] on icon at bounding box center [134, 60] width 8 height 8
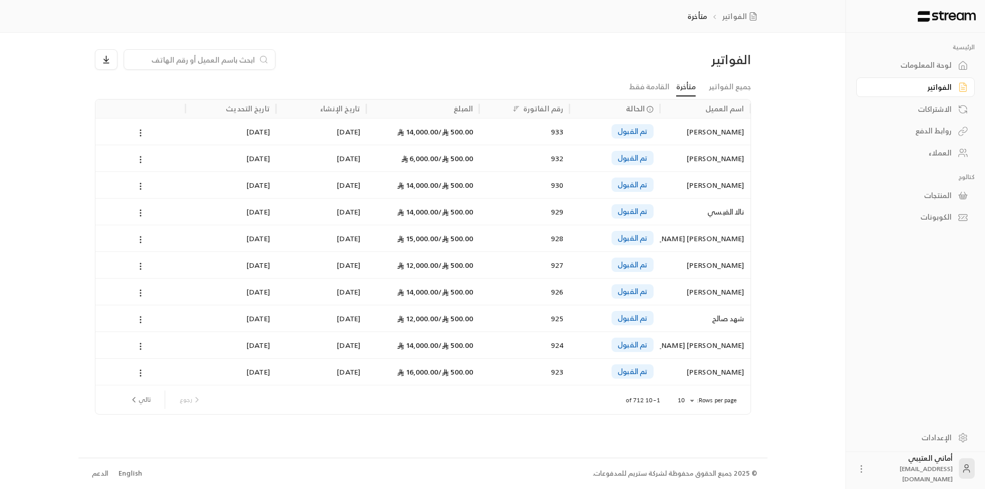
paste input "[URL][DOMAIN_NAME]"
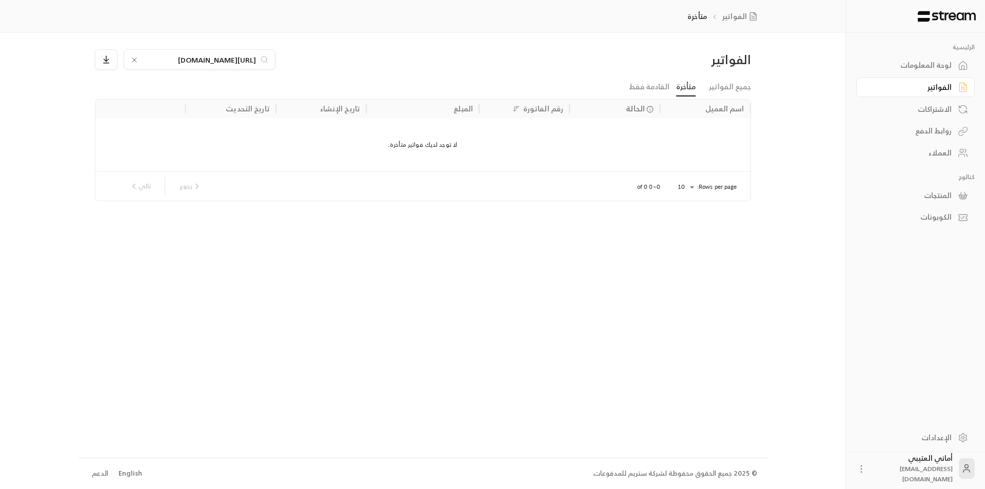
type input "[URL][DOMAIN_NAME]"
click at [130, 59] on icon at bounding box center [134, 60] width 8 height 8
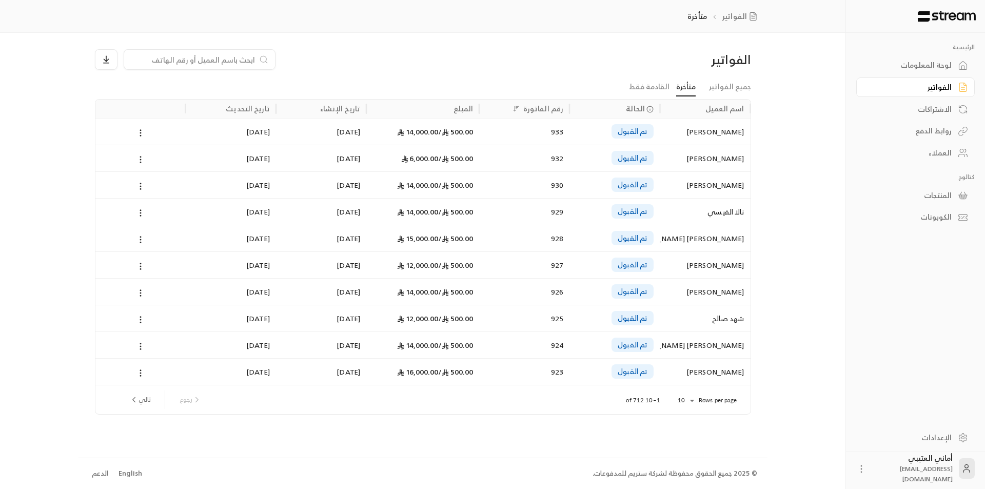
click at [193, 63] on input at bounding box center [192, 59] width 125 height 11
paste input "966556704633"
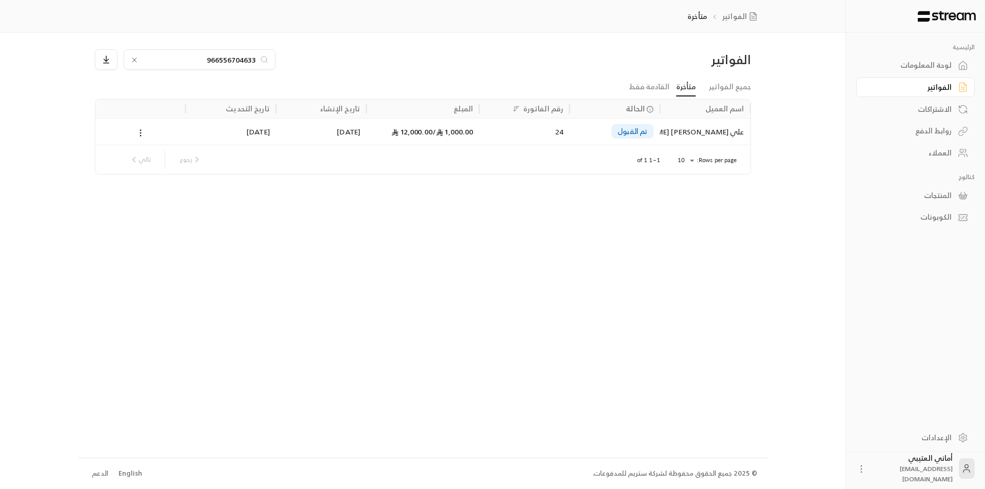
type input "966556704633"
click at [133, 63] on icon at bounding box center [134, 60] width 8 height 8
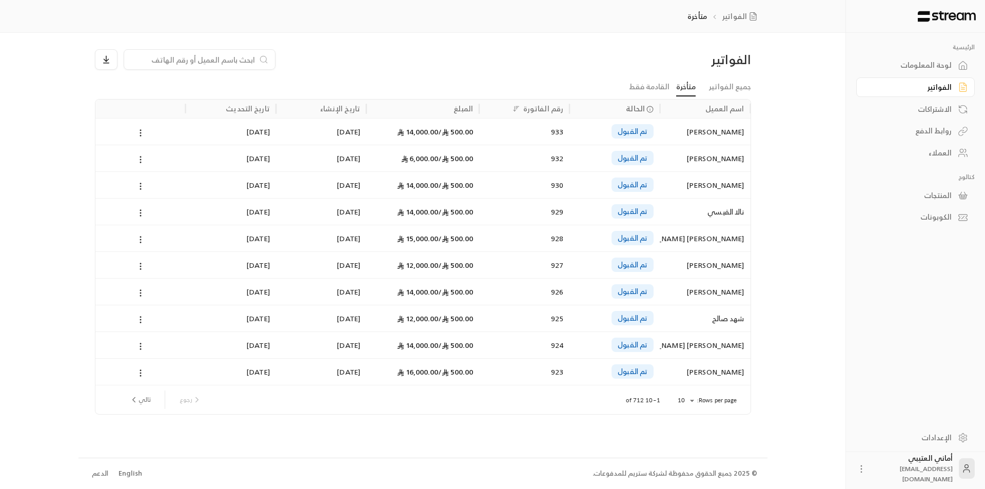
click at [158, 62] on input at bounding box center [192, 59] width 125 height 11
paste input "[PERSON_NAME]"
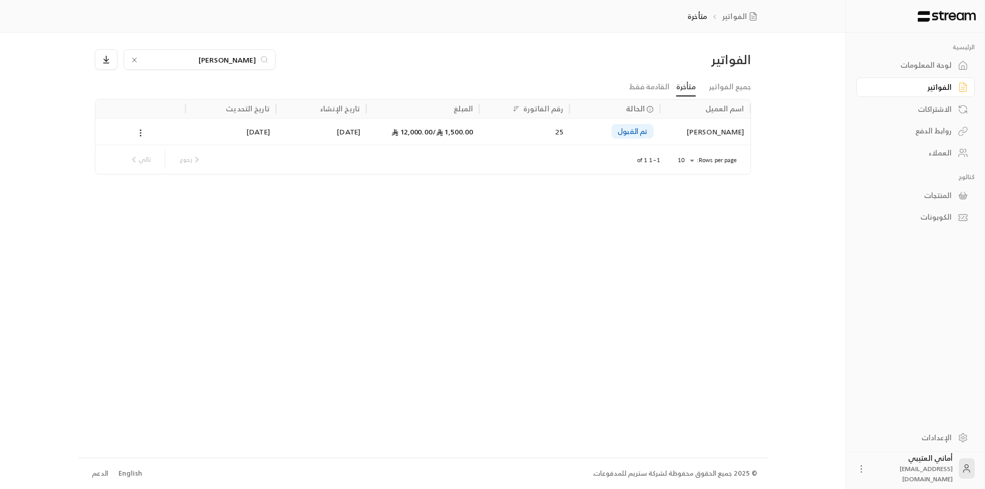
type input "[PERSON_NAME]"
click at [676, 146] on div "Rows per page: 10 ** 1–1 of 1 رجوع تالي" at bounding box center [423, 159] width 630 height 29
click at [706, 138] on div "[PERSON_NAME]" at bounding box center [705, 131] width 78 height 26
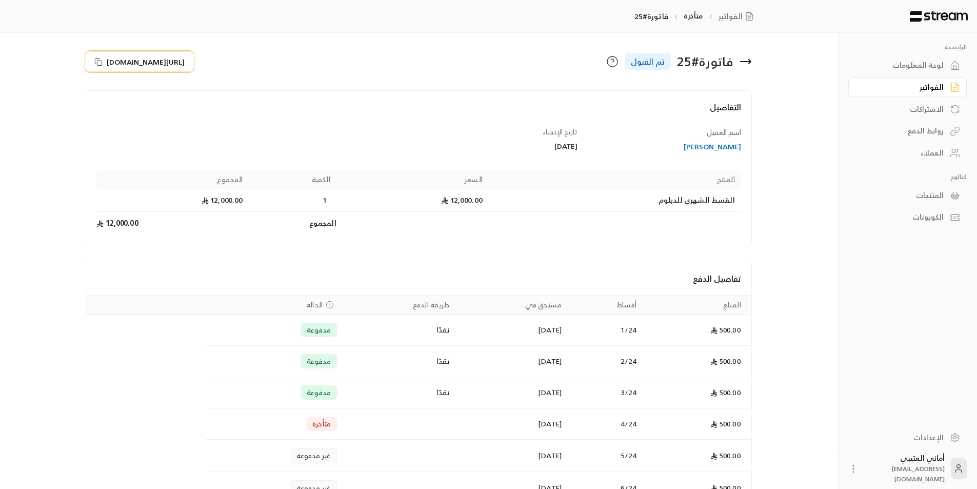
click at [102, 64] on rect at bounding box center [99, 63] width 5 height 5
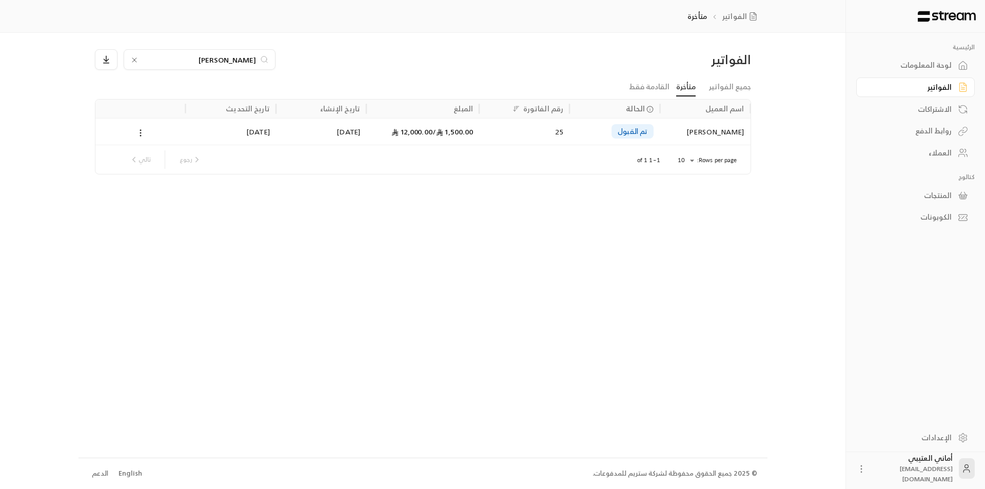
click at [131, 57] on icon at bounding box center [134, 60] width 8 height 8
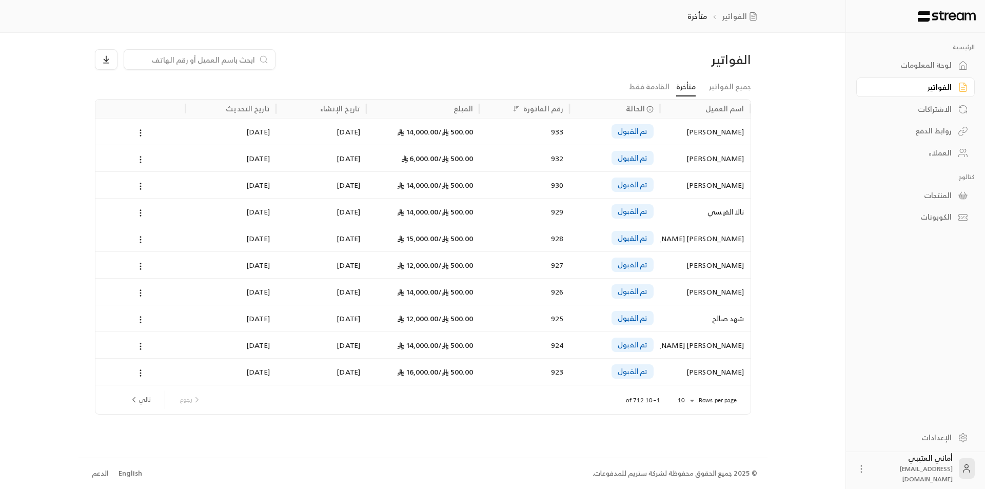
paste input "شروق [PERSON_NAME]"
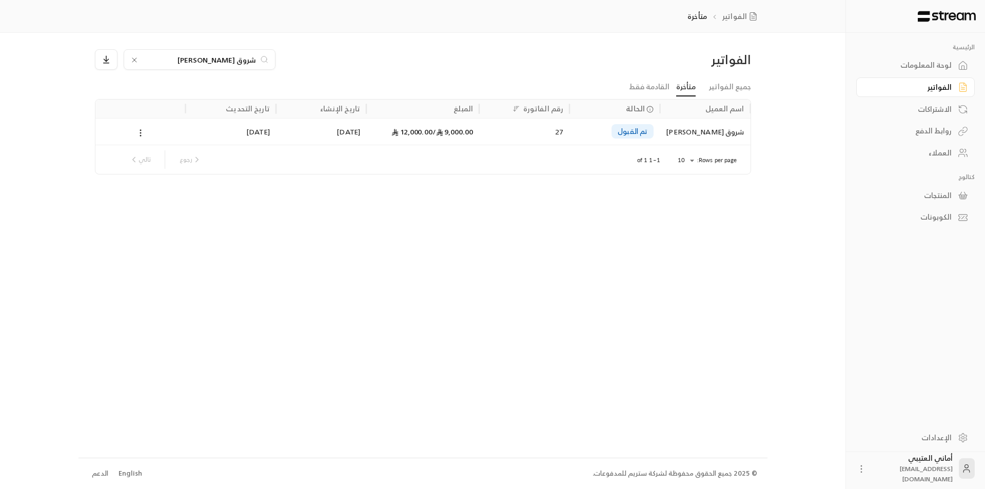
type input "شروق [PERSON_NAME]"
click at [695, 152] on div "Rows per page: 10 ** 1–1 of 1 رجوع تالي" at bounding box center [423, 159] width 630 height 29
click at [698, 146] on div "Rows per page: 10 ** 1–1 of 1 رجوع تالي" at bounding box center [423, 159] width 630 height 29
click at [710, 137] on div "شروق [PERSON_NAME]" at bounding box center [705, 131] width 78 height 26
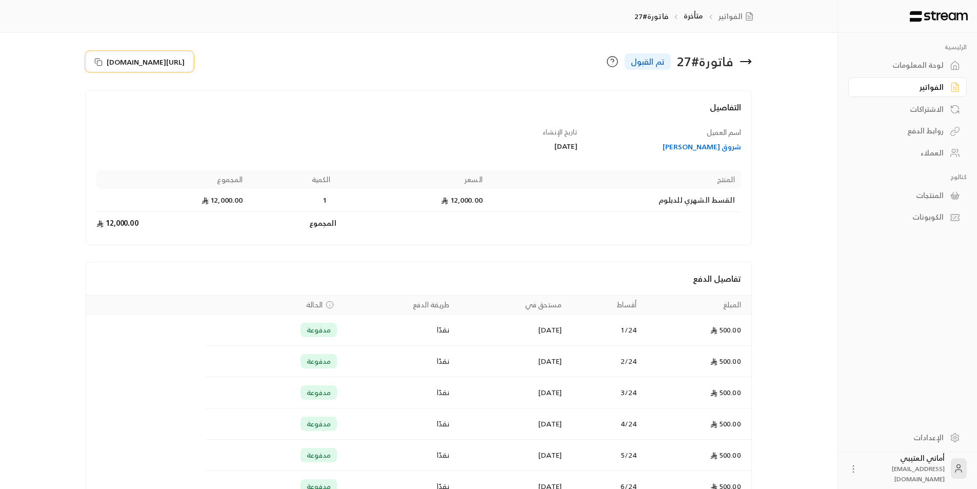
click at [98, 62] on icon at bounding box center [98, 62] width 8 height 8
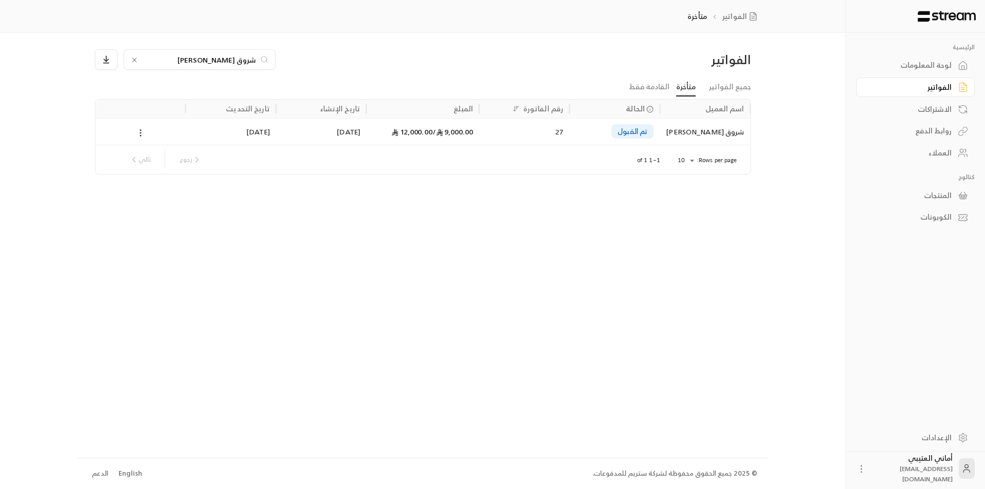
click at [133, 61] on icon at bounding box center [134, 60] width 4 height 4
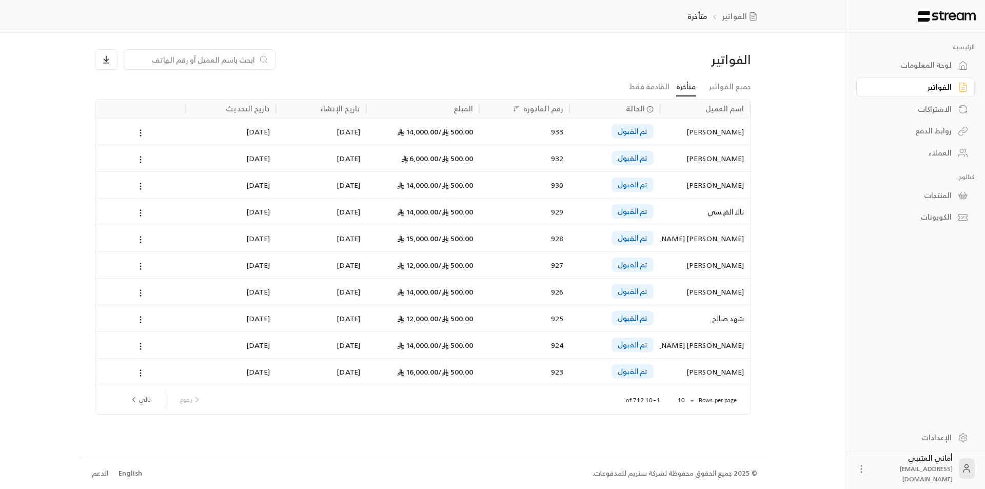
click at [161, 62] on input at bounding box center [192, 59] width 125 height 11
paste input "رهف [PERSON_NAME] ال [PERSON_NAME]"
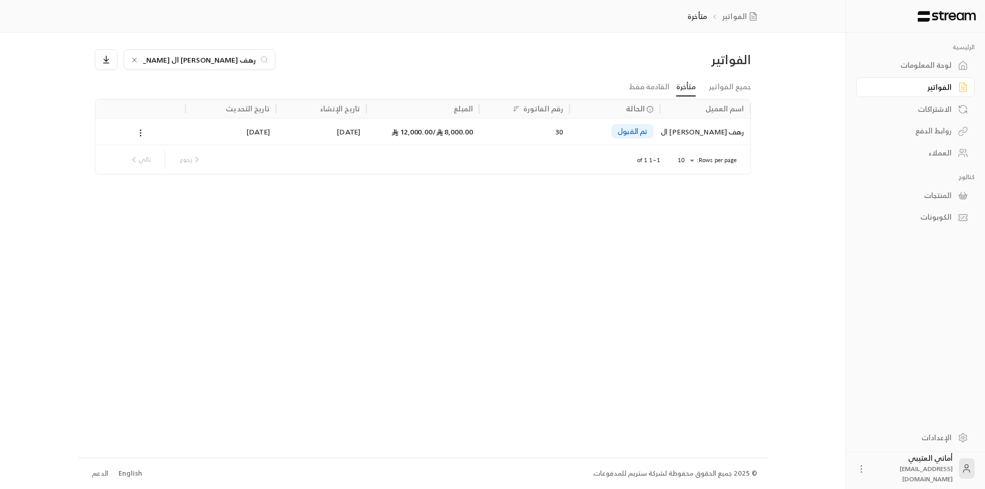
type input "رهف [PERSON_NAME] ال [PERSON_NAME]"
click at [703, 136] on div "رهف [PERSON_NAME] ال [PERSON_NAME]" at bounding box center [705, 131] width 78 height 26
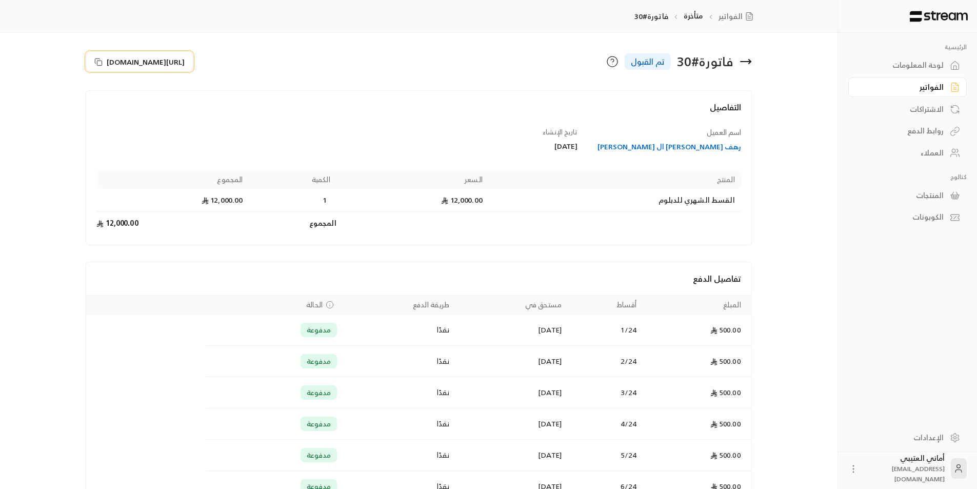
click at [96, 64] on icon at bounding box center [98, 62] width 8 height 8
click at [100, 60] on icon at bounding box center [98, 62] width 8 height 8
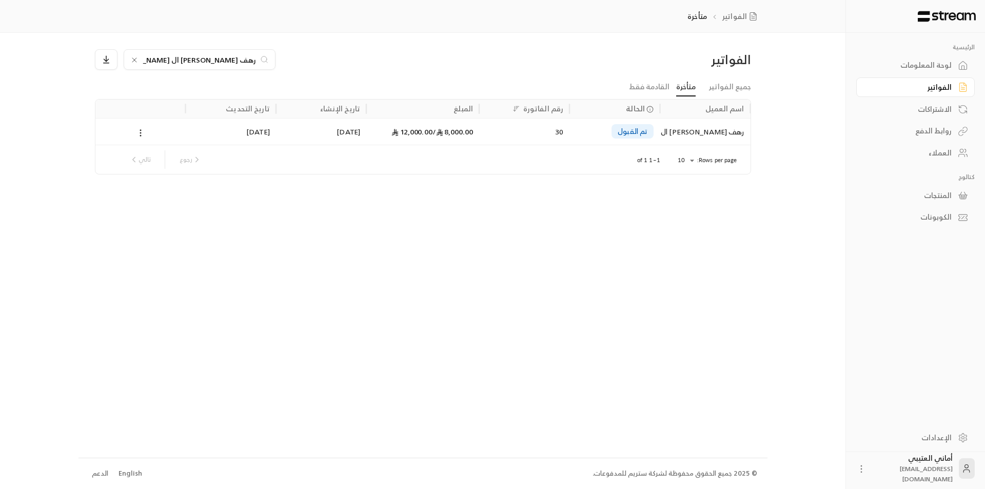
click at [134, 59] on icon at bounding box center [134, 60] width 8 height 8
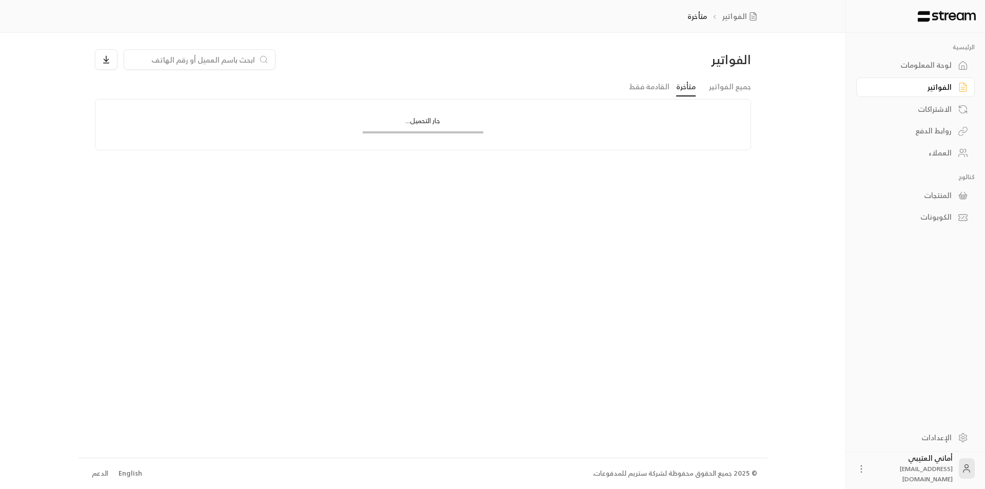
click at [152, 60] on input at bounding box center [192, 59] width 125 height 11
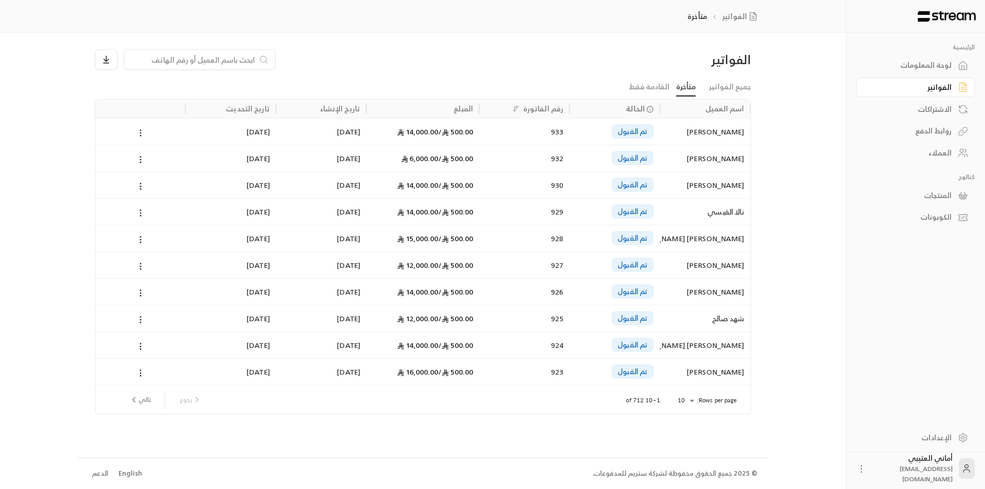
paste input "[PERSON_NAME]"
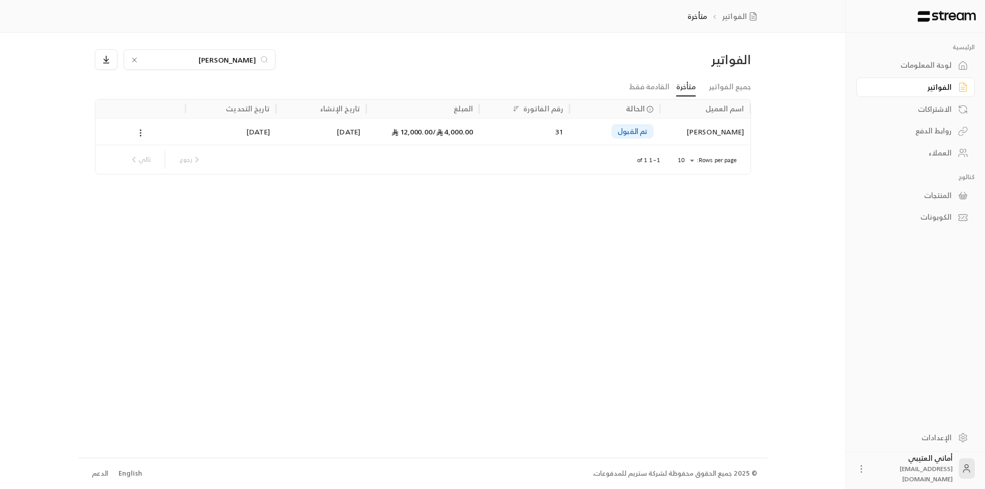
type input "[PERSON_NAME]"
click at [691, 141] on div "[PERSON_NAME]" at bounding box center [705, 131] width 78 height 26
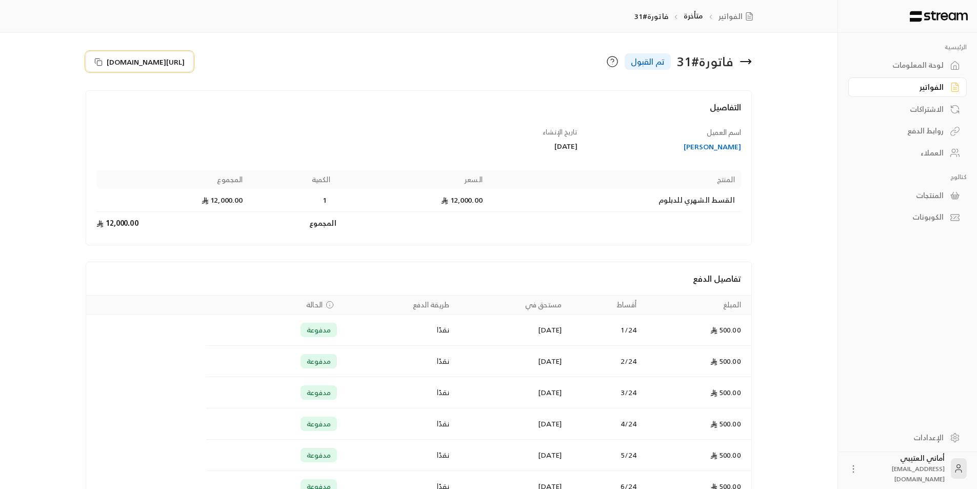
click at [99, 65] on icon at bounding box center [98, 62] width 8 height 8
click at [98, 63] on icon at bounding box center [98, 62] width 8 height 8
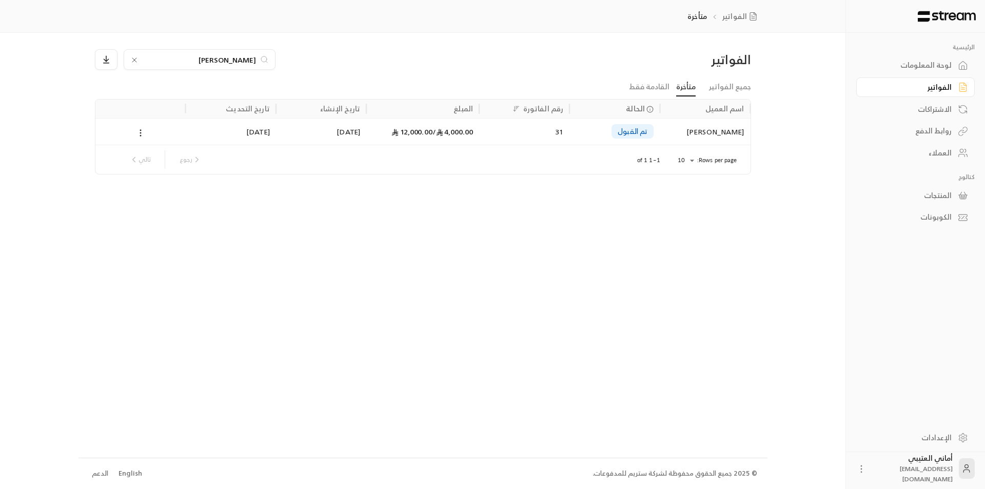
click at [135, 61] on icon at bounding box center [134, 60] width 4 height 4
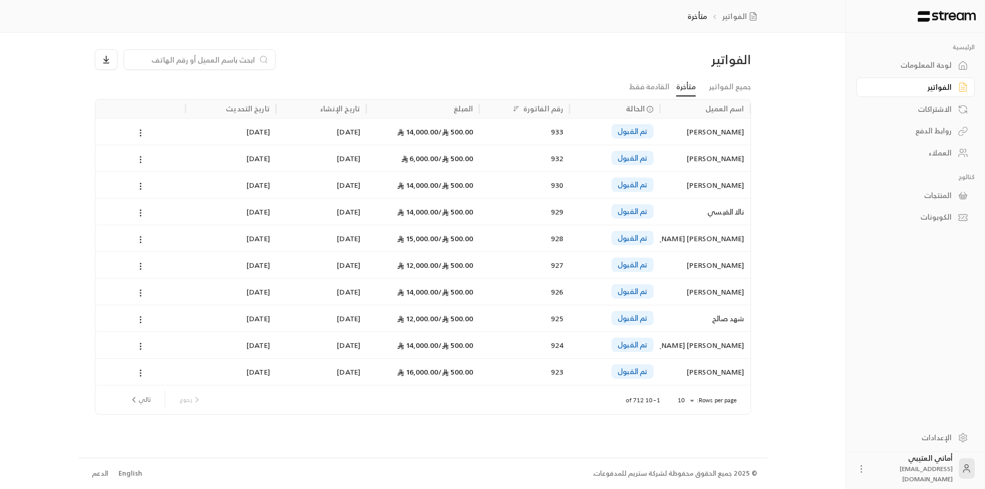
drag, startPoint x: 154, startPoint y: 70, endPoint x: 154, endPoint y: 56, distance: 13.3
paste input "[PERSON_NAME]"
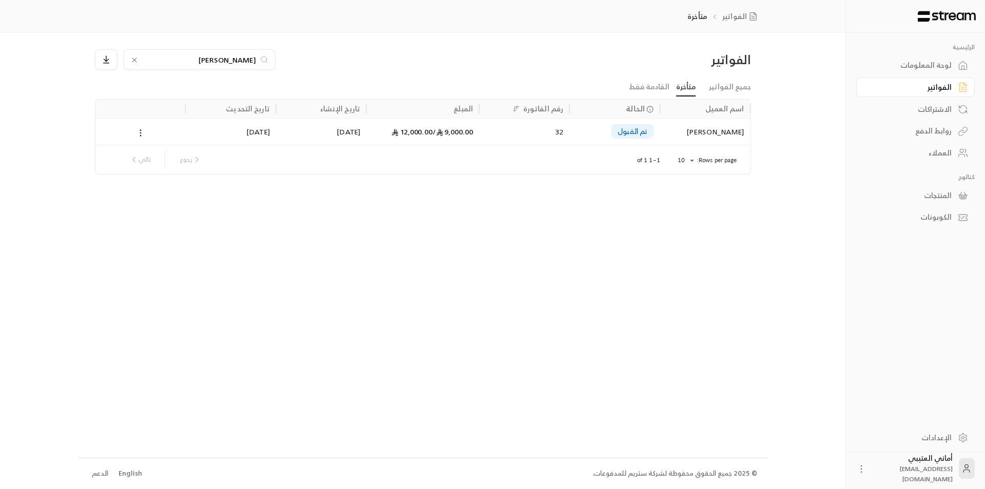
type input "[PERSON_NAME]"
click at [614, 156] on div "رجوع تالي" at bounding box center [372, 159] width 505 height 29
click at [702, 141] on div "[PERSON_NAME]" at bounding box center [705, 131] width 78 height 26
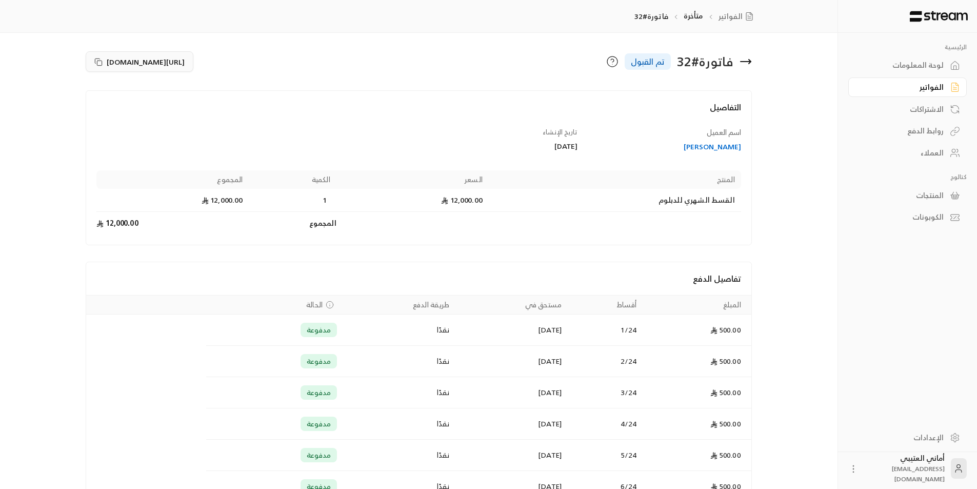
drag, startPoint x: 98, startPoint y: 80, endPoint x: 95, endPoint y: 71, distance: 9.2
click at [100, 63] on icon at bounding box center [98, 62] width 8 height 8
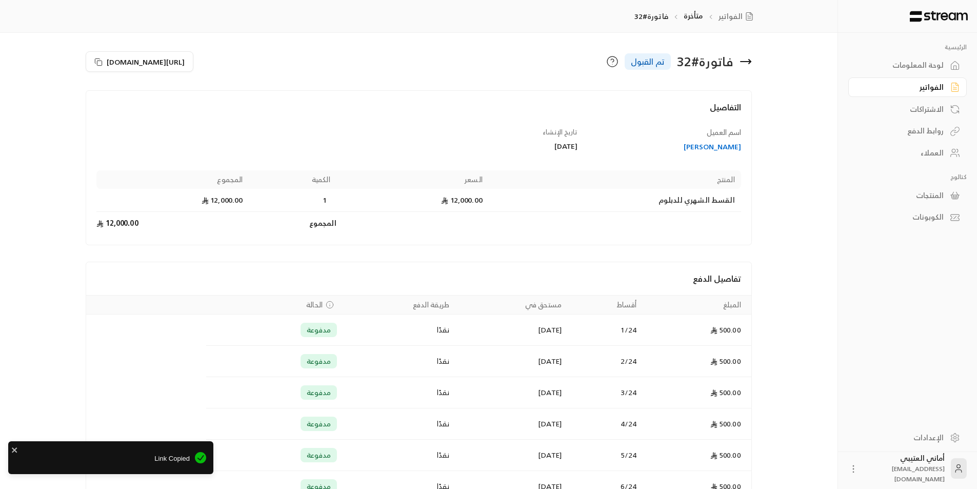
drag, startPoint x: 100, startPoint y: 63, endPoint x: 9, endPoint y: 101, distance: 98.9
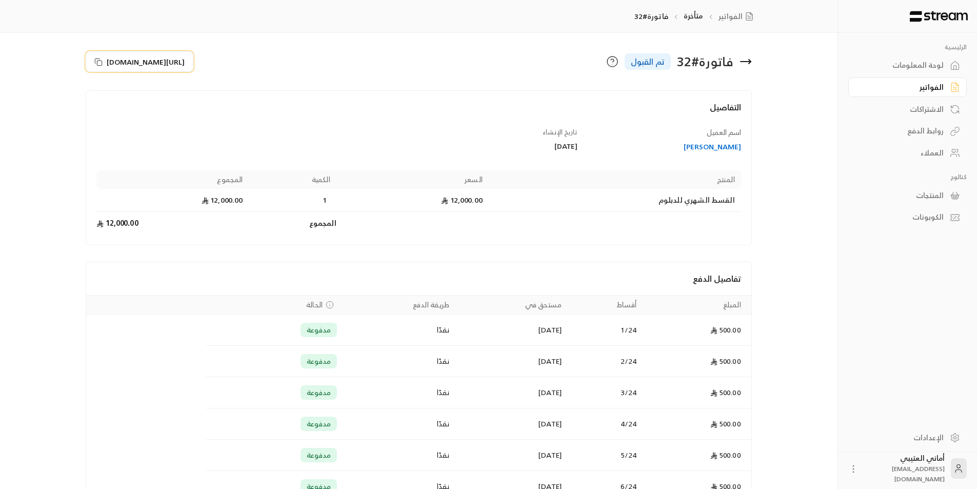
drag, startPoint x: 301, startPoint y: 1, endPoint x: 96, endPoint y: 62, distance: 213.6
click at [96, 62] on icon at bounding box center [98, 62] width 8 height 8
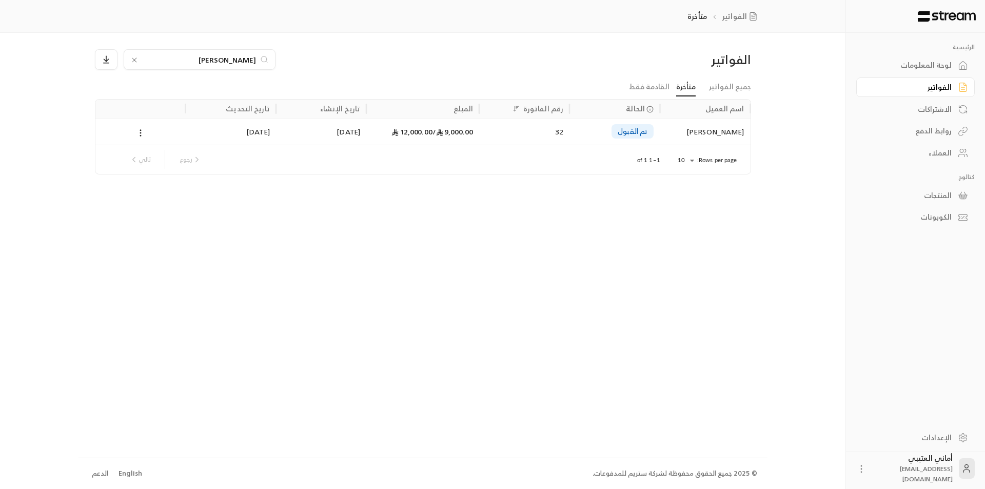
click at [134, 60] on icon at bounding box center [134, 60] width 4 height 4
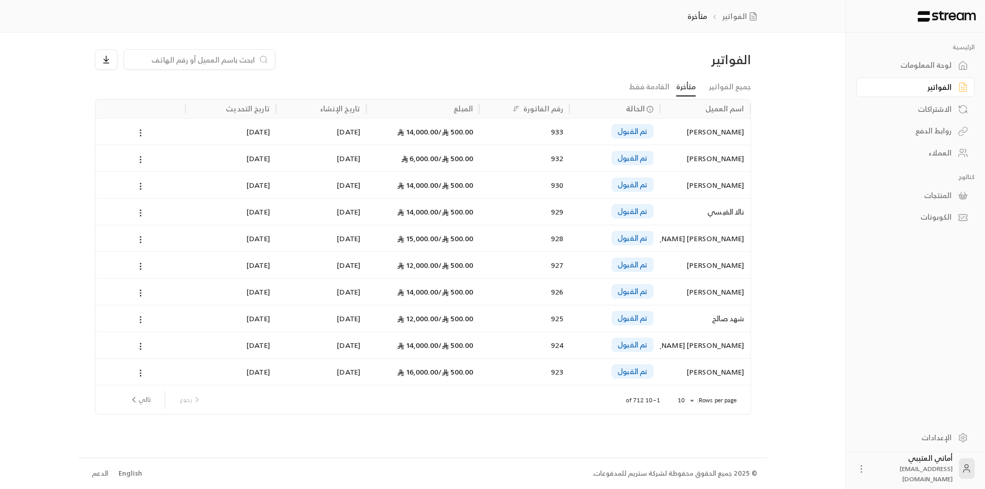
click at [182, 61] on input at bounding box center [192, 59] width 125 height 11
paste input "[PERSON_NAME] [PERSON_NAME]"
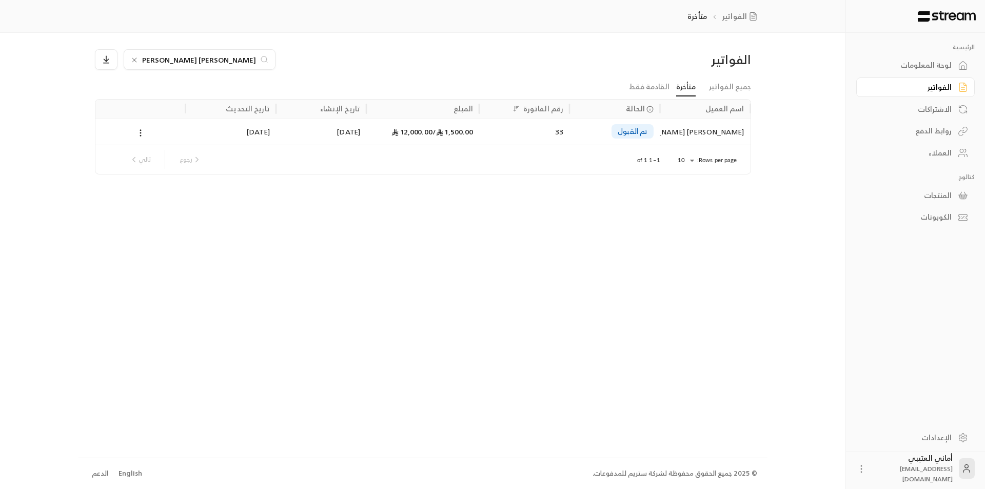
type input "[PERSON_NAME] [PERSON_NAME]"
click at [670, 132] on div "[PERSON_NAME] [PERSON_NAME]" at bounding box center [705, 131] width 78 height 26
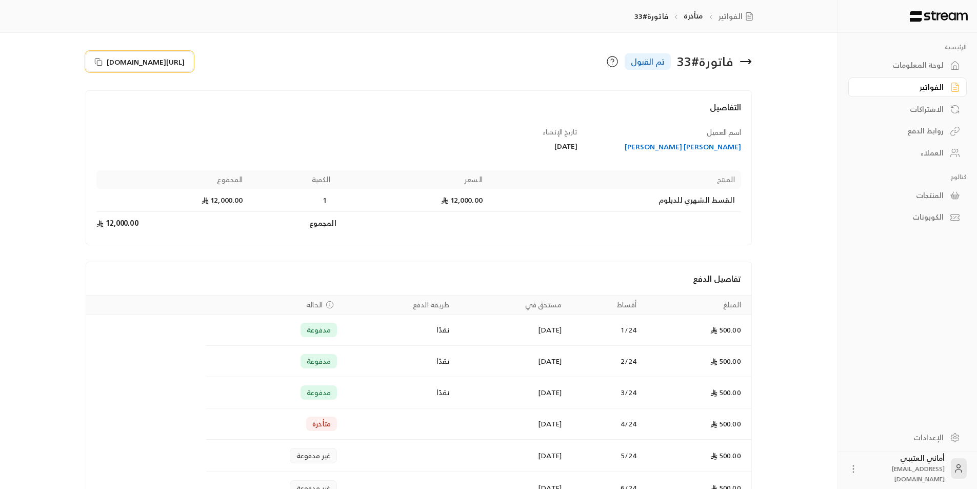
click at [96, 61] on icon at bounding box center [98, 62] width 8 height 8
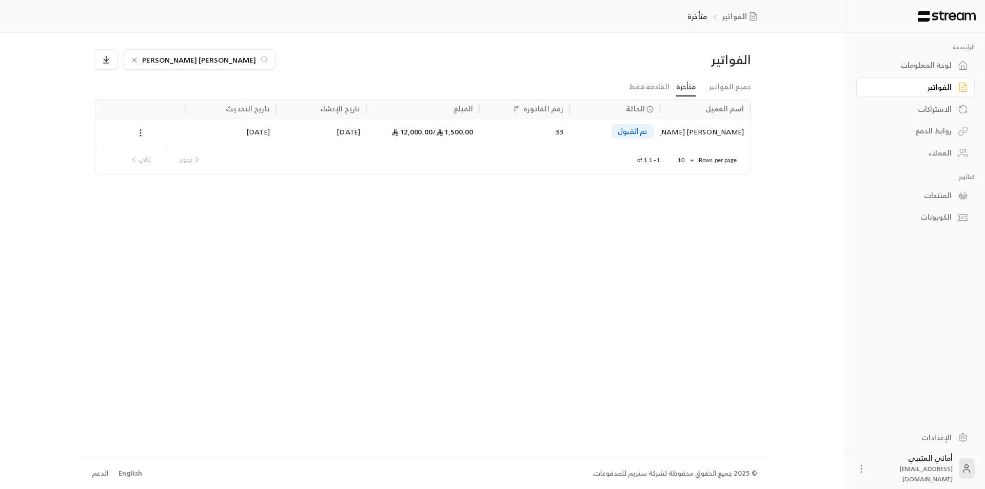
click at [137, 59] on icon at bounding box center [134, 60] width 8 height 8
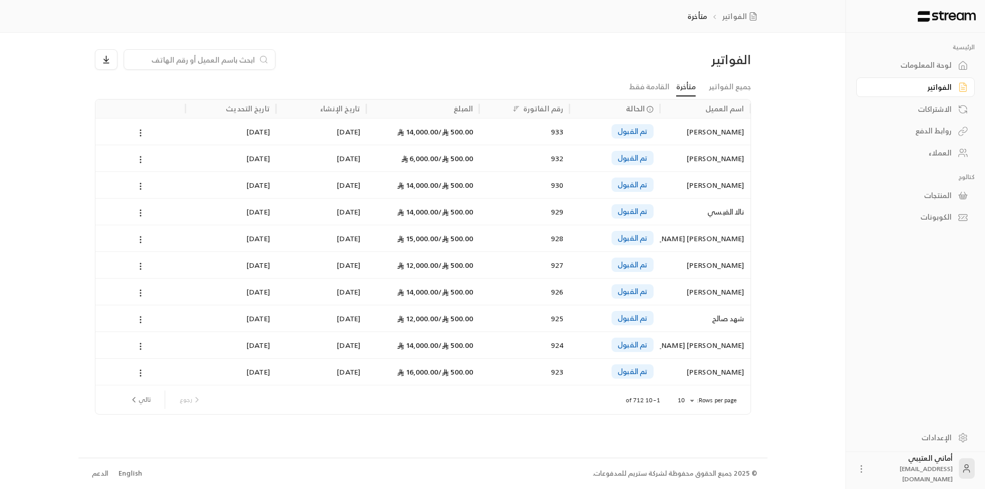
click at [162, 54] on input at bounding box center [192, 59] width 125 height 11
paste input "[PERSON_NAME]"
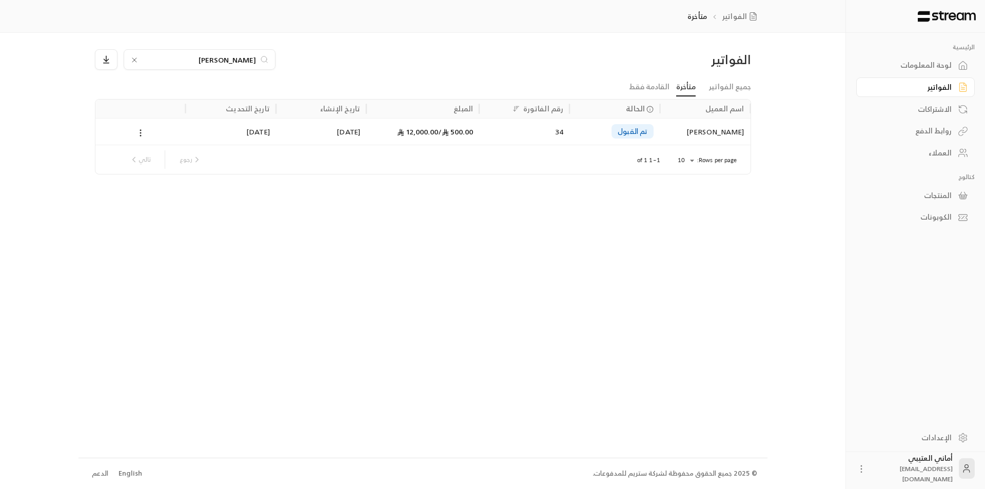
type input "[PERSON_NAME]"
click at [716, 132] on div "[PERSON_NAME]" at bounding box center [705, 131] width 78 height 26
click at [133, 63] on icon at bounding box center [134, 60] width 8 height 8
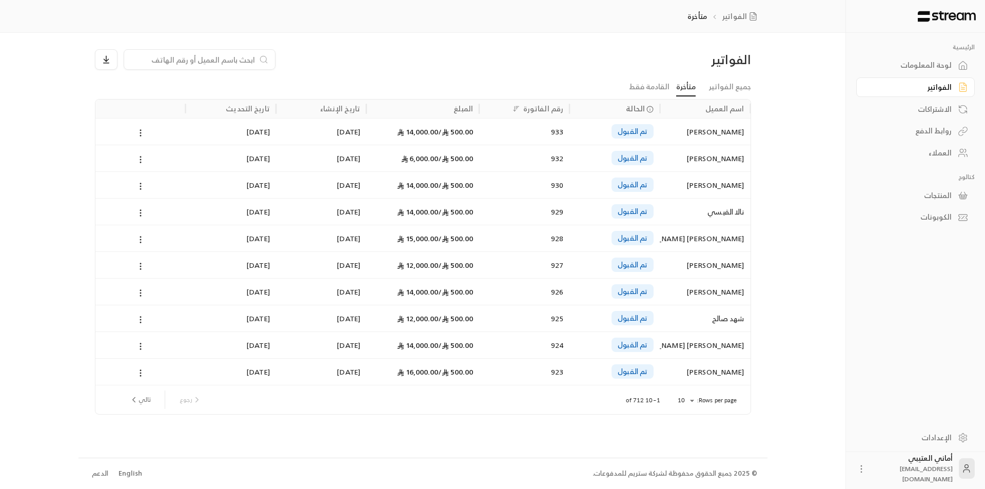
click at [155, 61] on input at bounding box center [192, 59] width 125 height 11
paste input "966549571580"
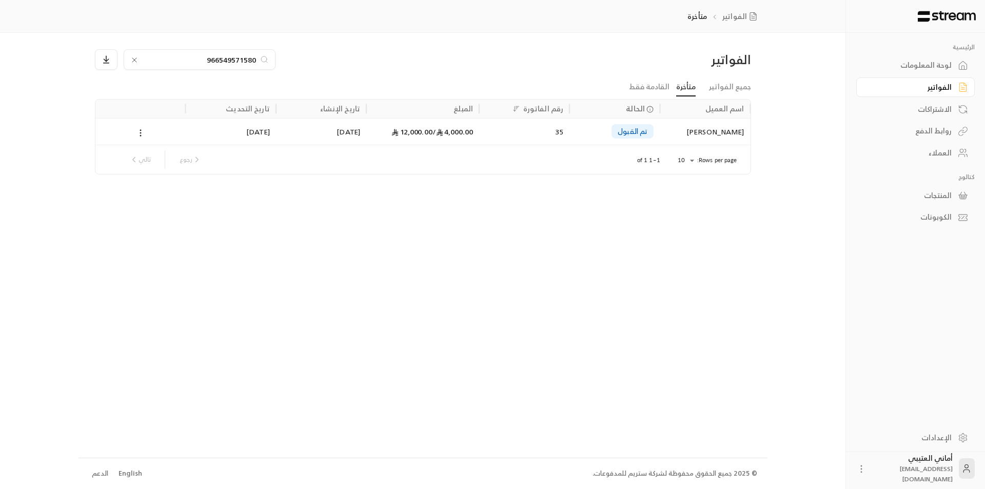
type input "966549571580"
click at [707, 135] on div "[PERSON_NAME]" at bounding box center [705, 131] width 78 height 26
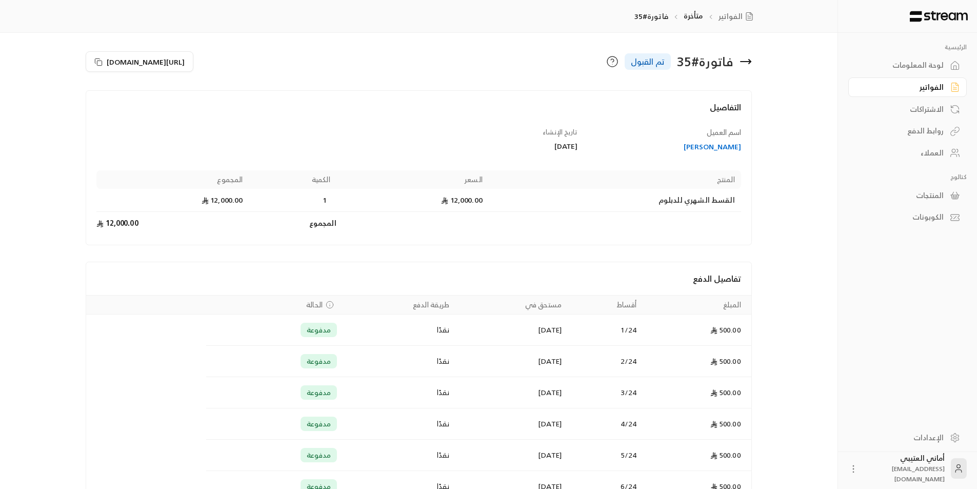
drag, startPoint x: 746, startPoint y: 143, endPoint x: 649, endPoint y: 153, distance: 97.4
click at [649, 153] on div "التفاصيل اسم العميل [PERSON_NAME] تاريخ الإنشاء [DATE] المنتج السعر الكمية المج…" at bounding box center [419, 167] width 666 height 155
copy div "[PERSON_NAME]"
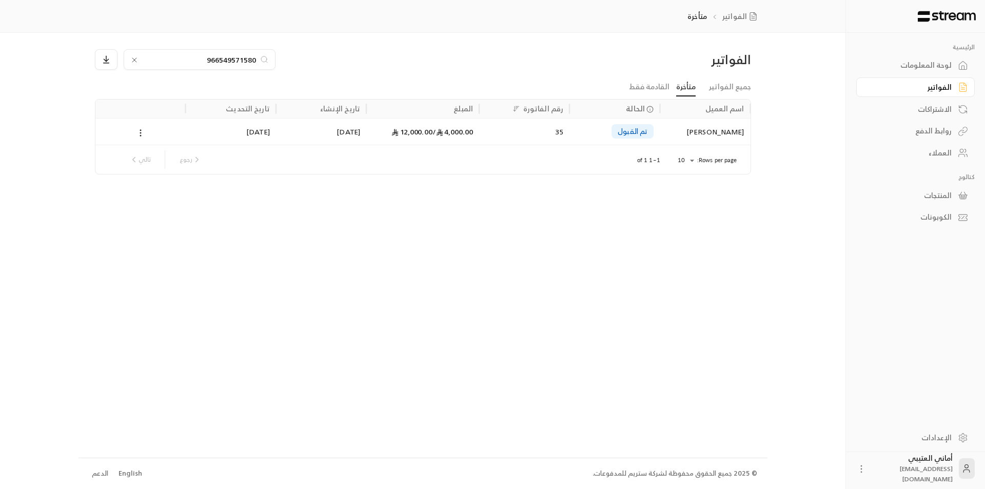
click at [132, 56] on icon at bounding box center [134, 60] width 8 height 8
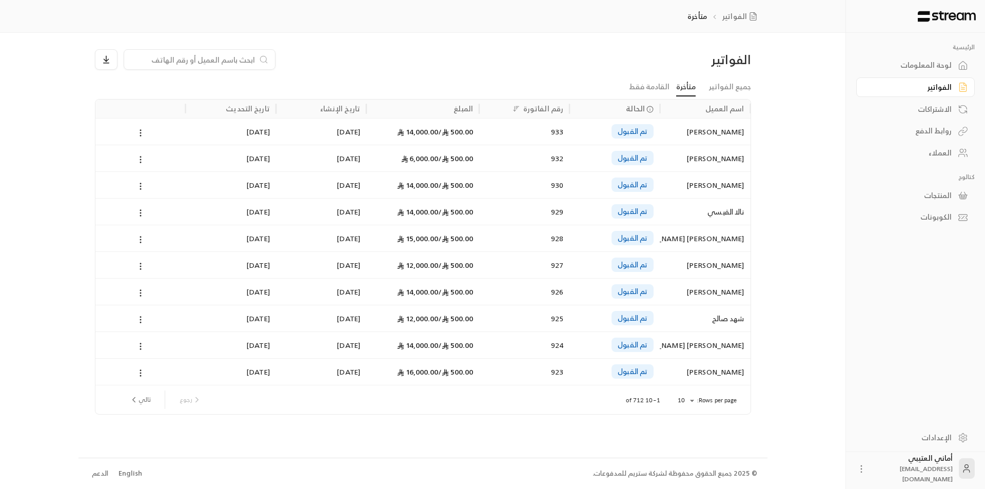
paste input "[PERSON_NAME]"
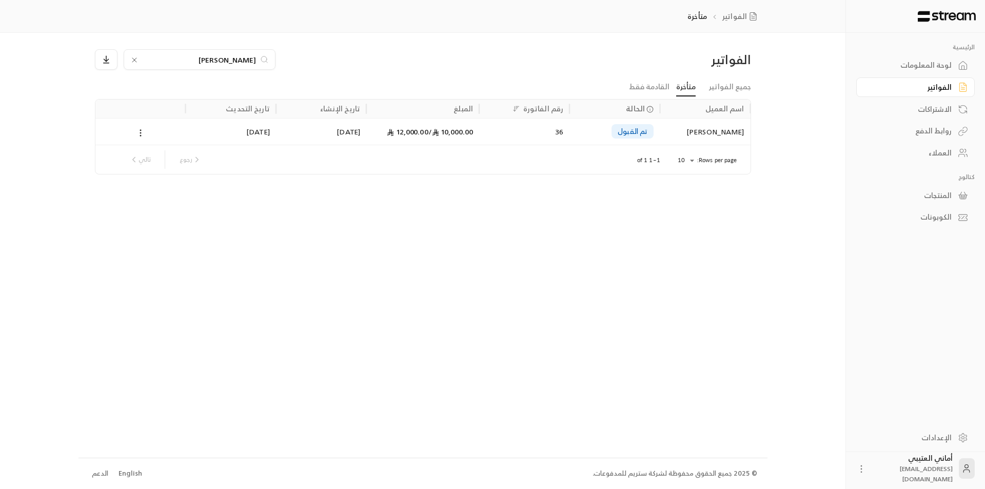
type input "[PERSON_NAME]"
click at [658, 127] on div "تم القبول" at bounding box center [614, 131] width 90 height 27
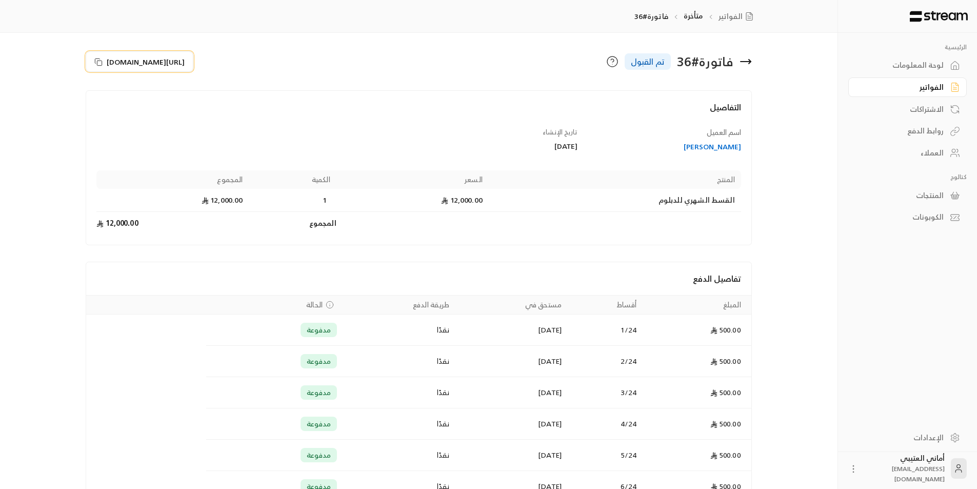
click at [97, 63] on icon at bounding box center [98, 62] width 8 height 8
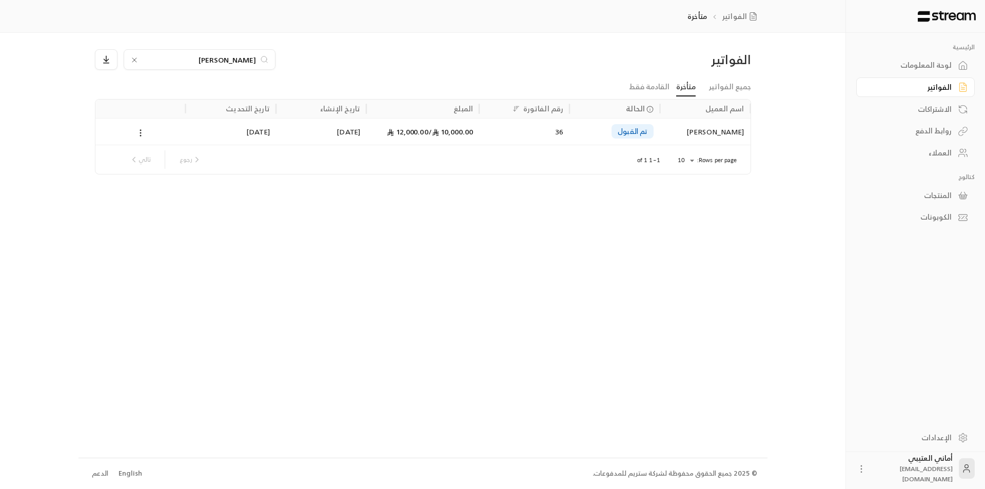
click at [136, 61] on icon at bounding box center [134, 60] width 8 height 8
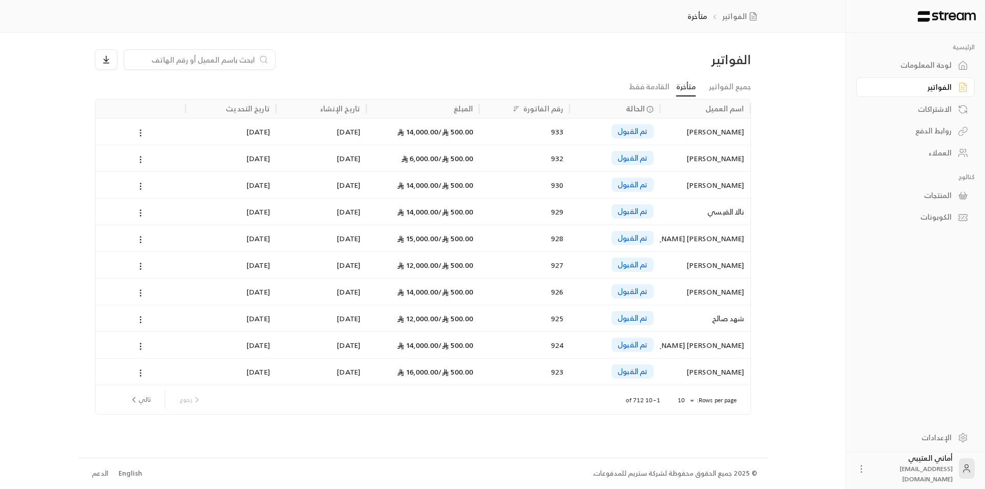
paste input "[PERSON_NAME]"
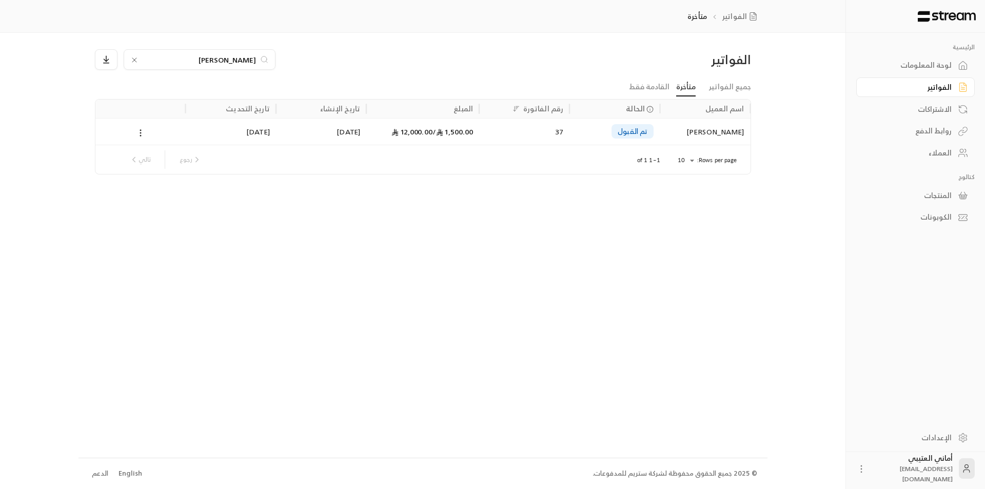
type input "[PERSON_NAME]"
click at [670, 138] on div "[PERSON_NAME]" at bounding box center [705, 131] width 78 height 26
